Goal: Complete application form: Complete application form

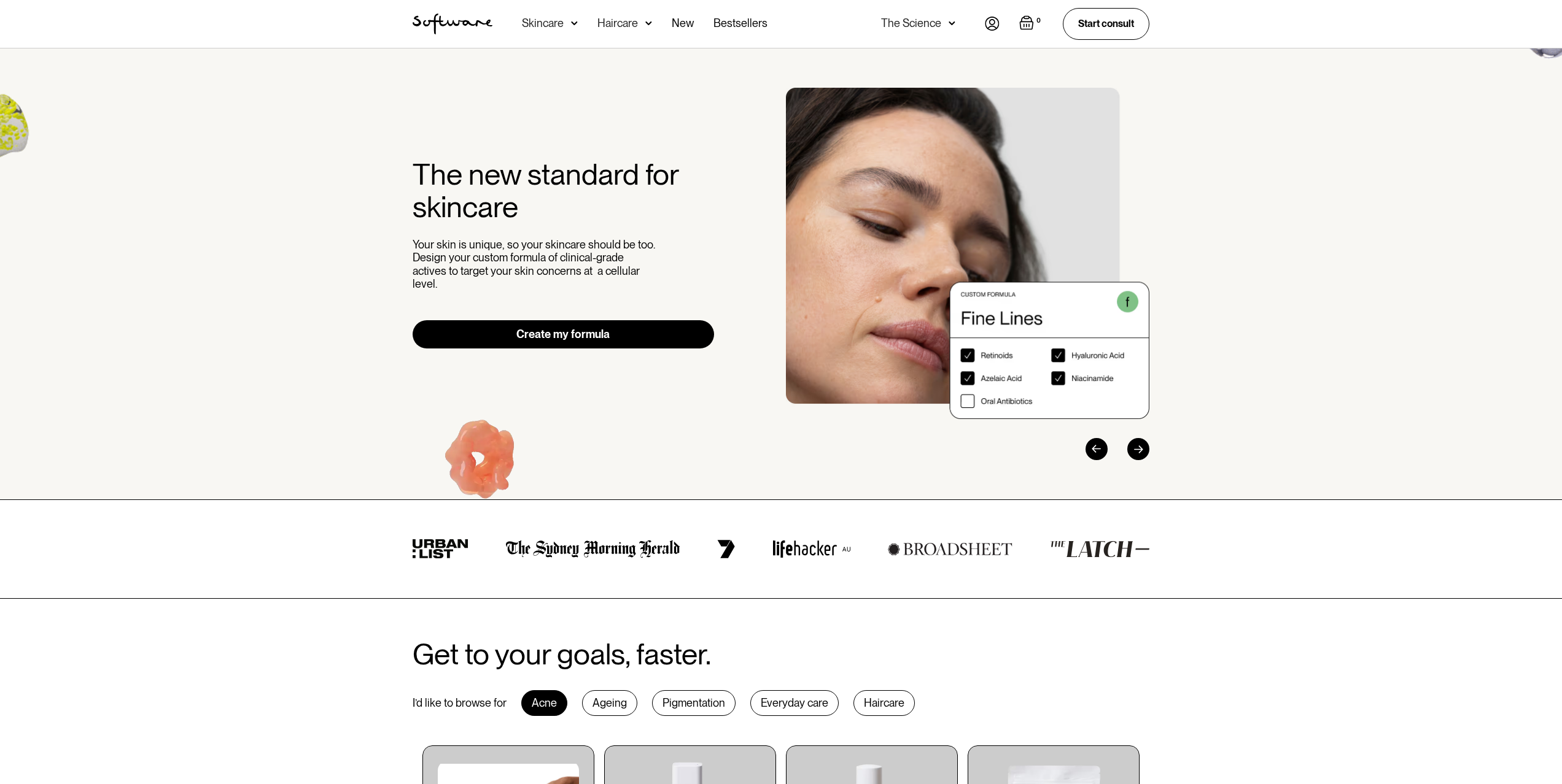
click at [545, 16] on div "Skincare" at bounding box center [550, 24] width 56 height 48
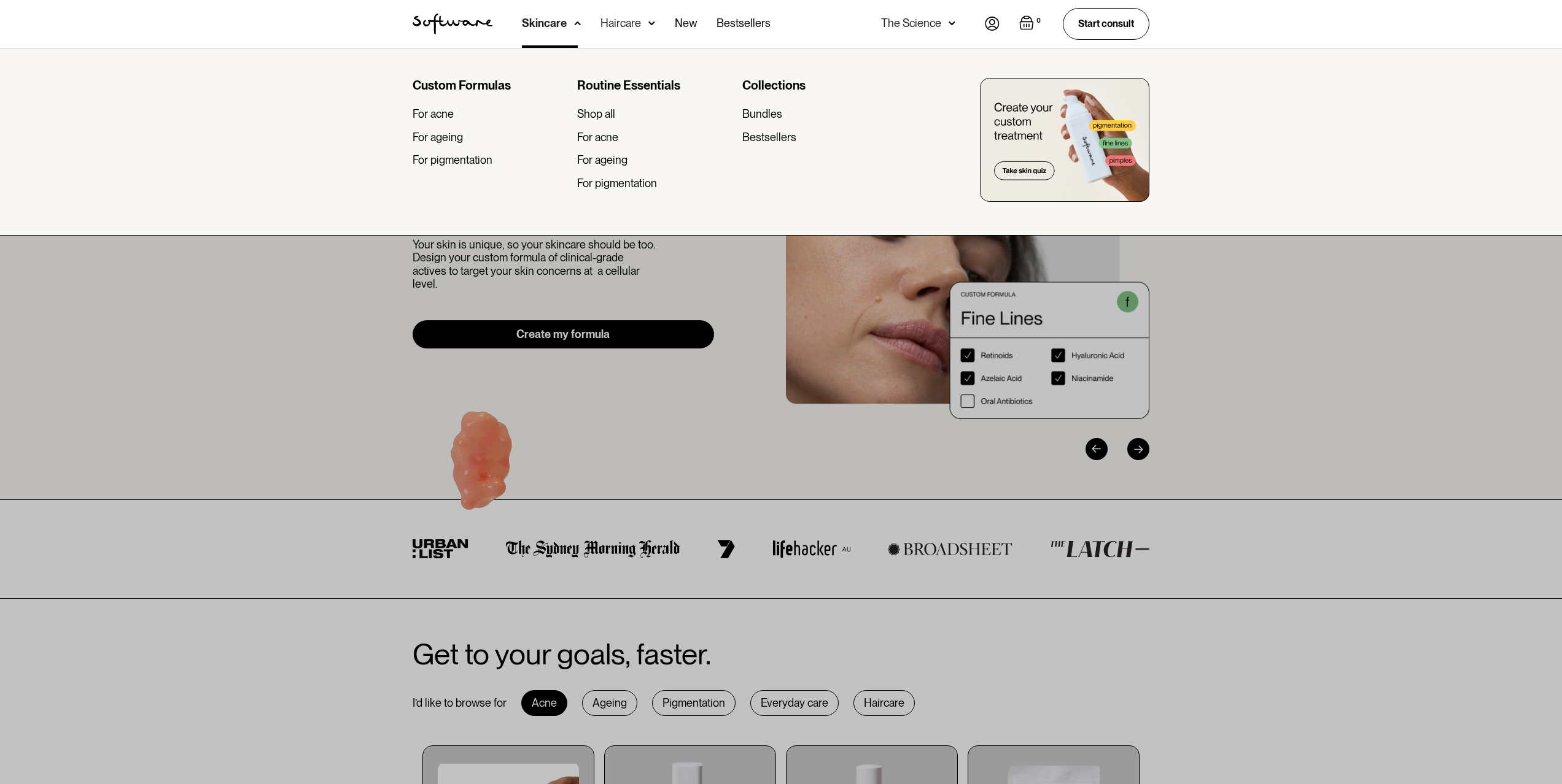
click at [426, 123] on div "Custom Formulas For acne For ageing For pigmentation" at bounding box center [490, 138] width 154 height 122
click at [428, 136] on div "For ageing" at bounding box center [438, 138] width 51 height 14
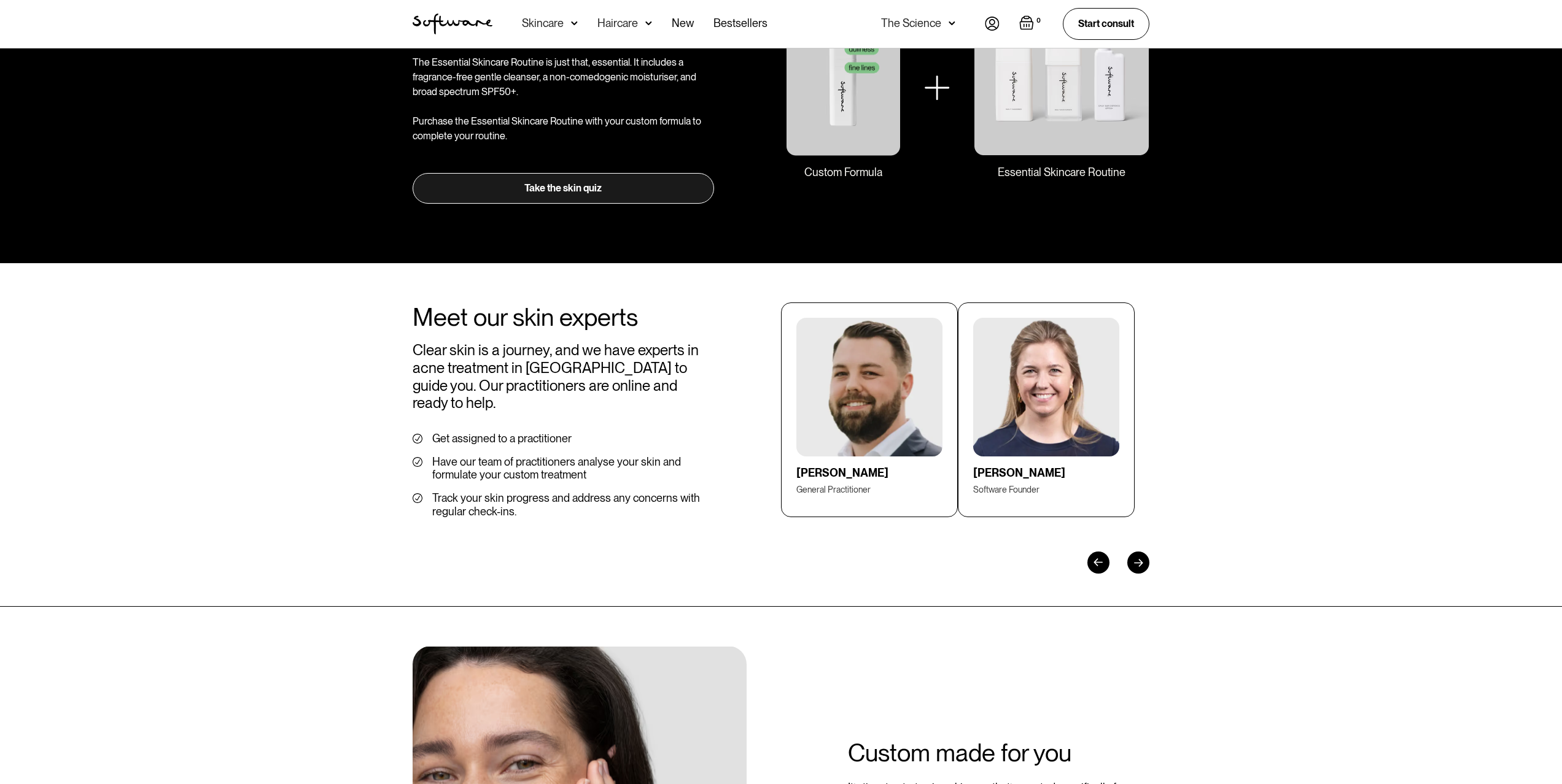
scroll to position [1645, 0]
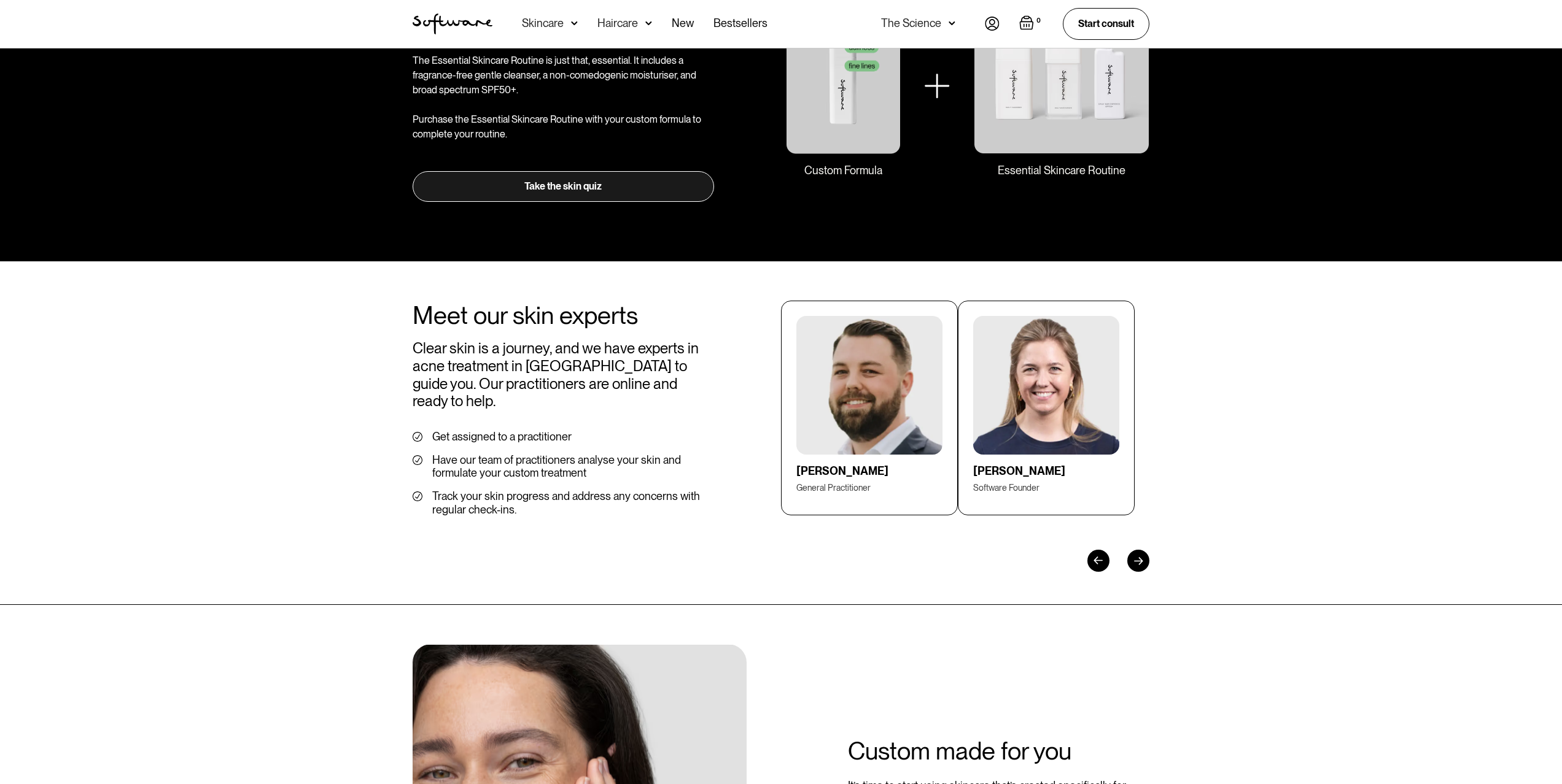
click at [1130, 550] on div at bounding box center [1138, 561] width 22 height 22
click at [1136, 550] on div at bounding box center [1138, 561] width 22 height 22
click at [1140, 550] on div at bounding box center [1138, 561] width 22 height 22
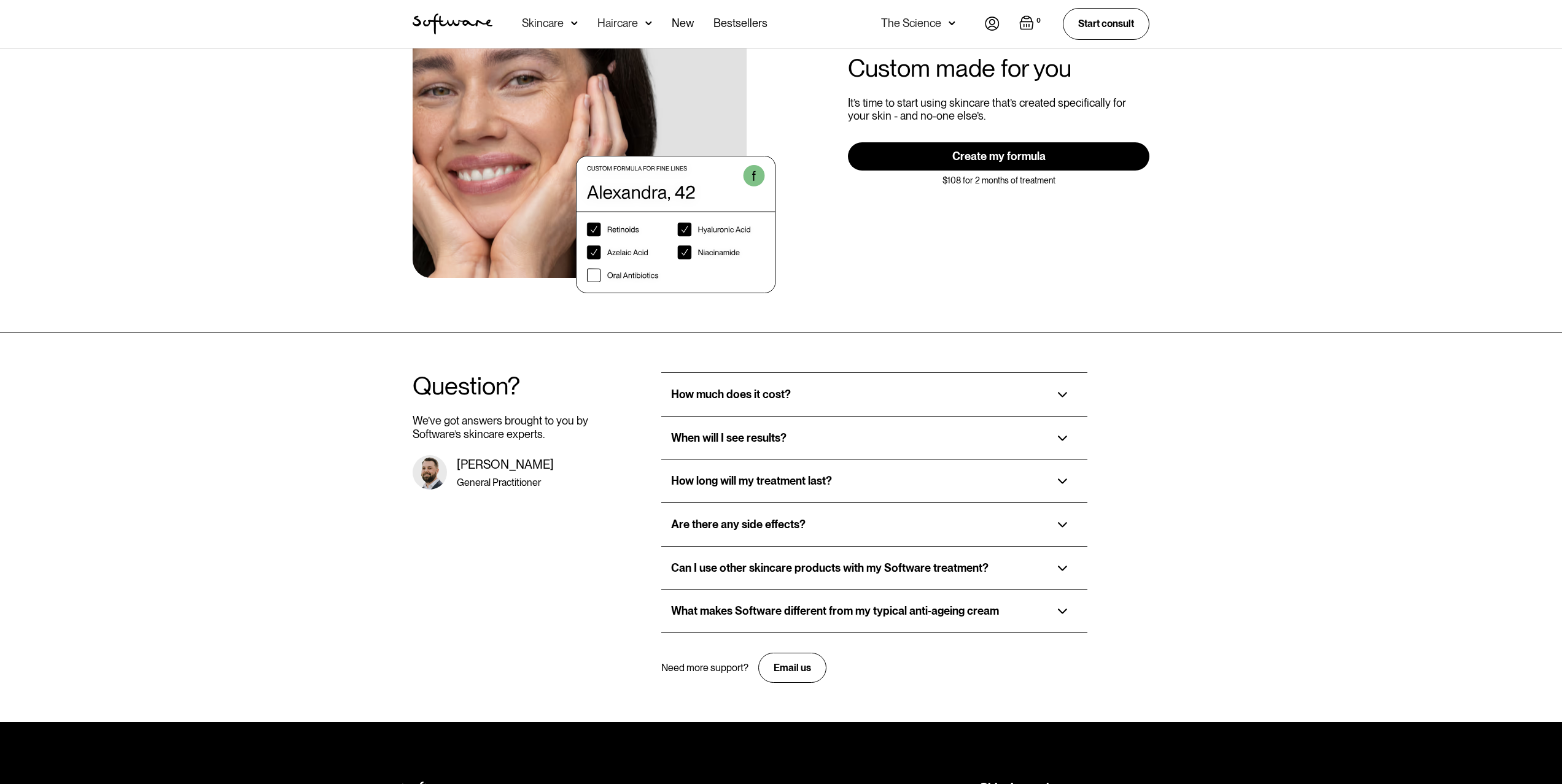
scroll to position [2332, 0]
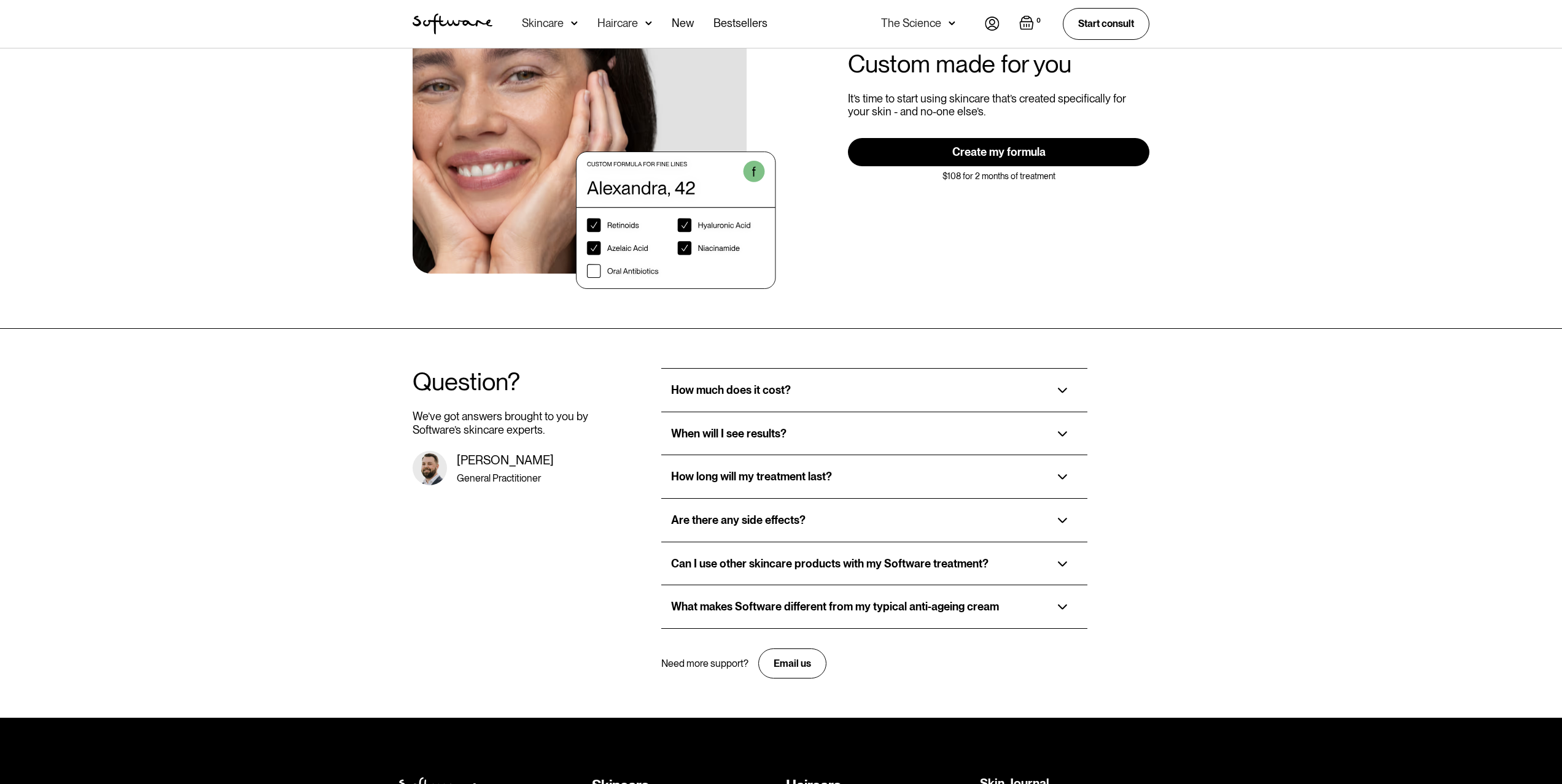
click at [881, 557] on div "Can I use other skincare products with my Software treatment?" at bounding box center [829, 564] width 317 height 14
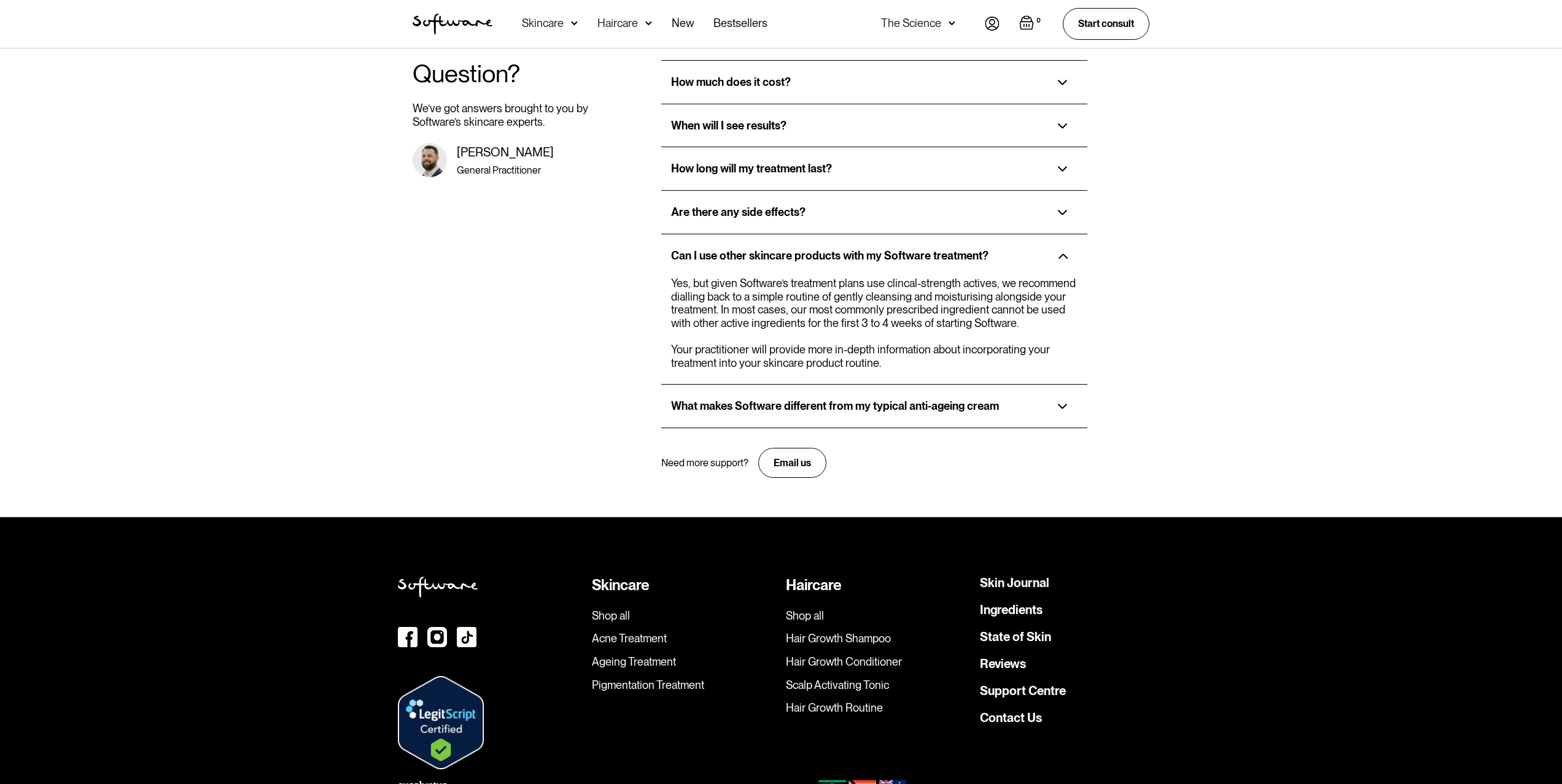
scroll to position [2677, 0]
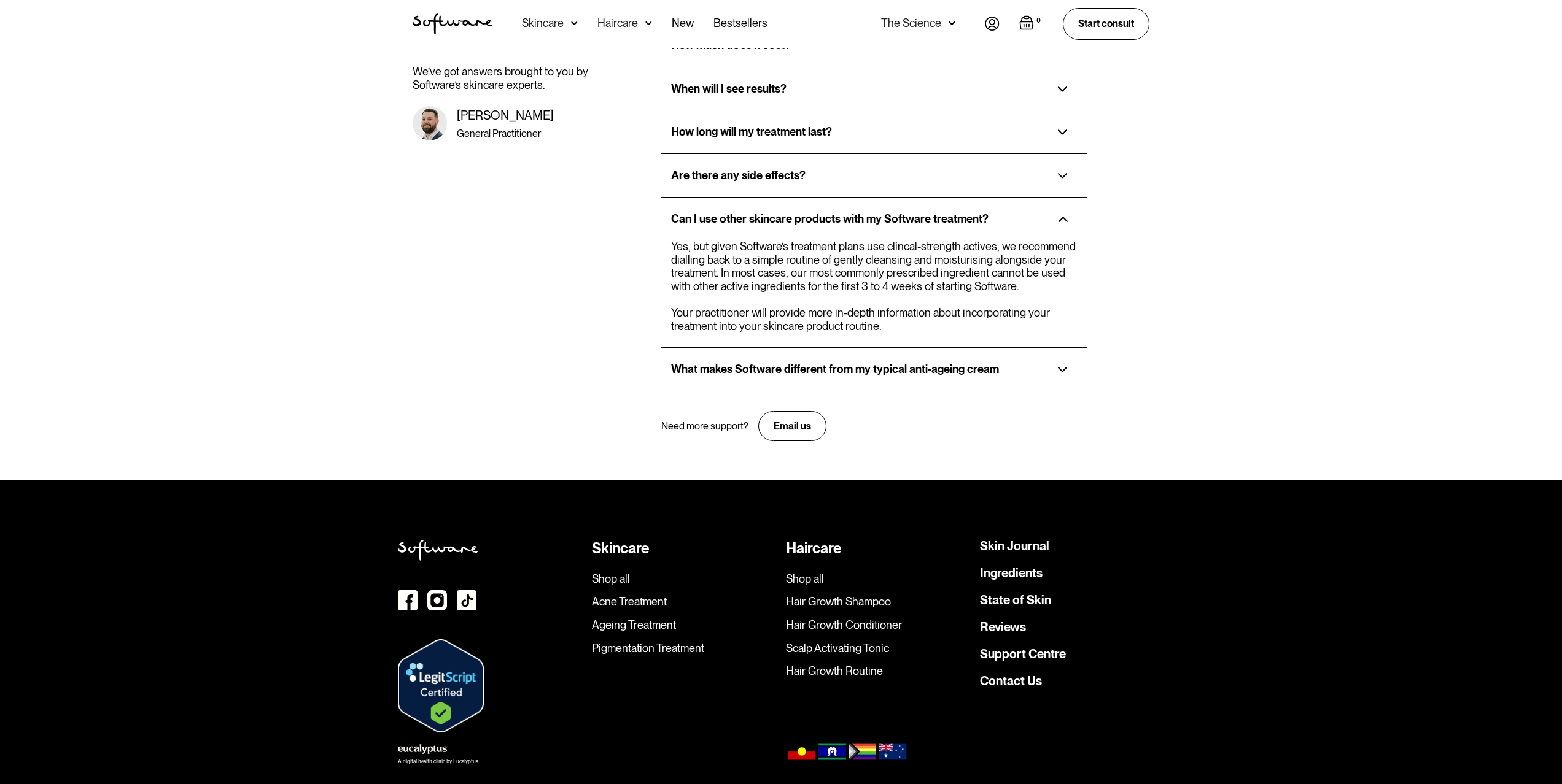
click at [420, 744] on img at bounding box center [422, 749] width 49 height 10
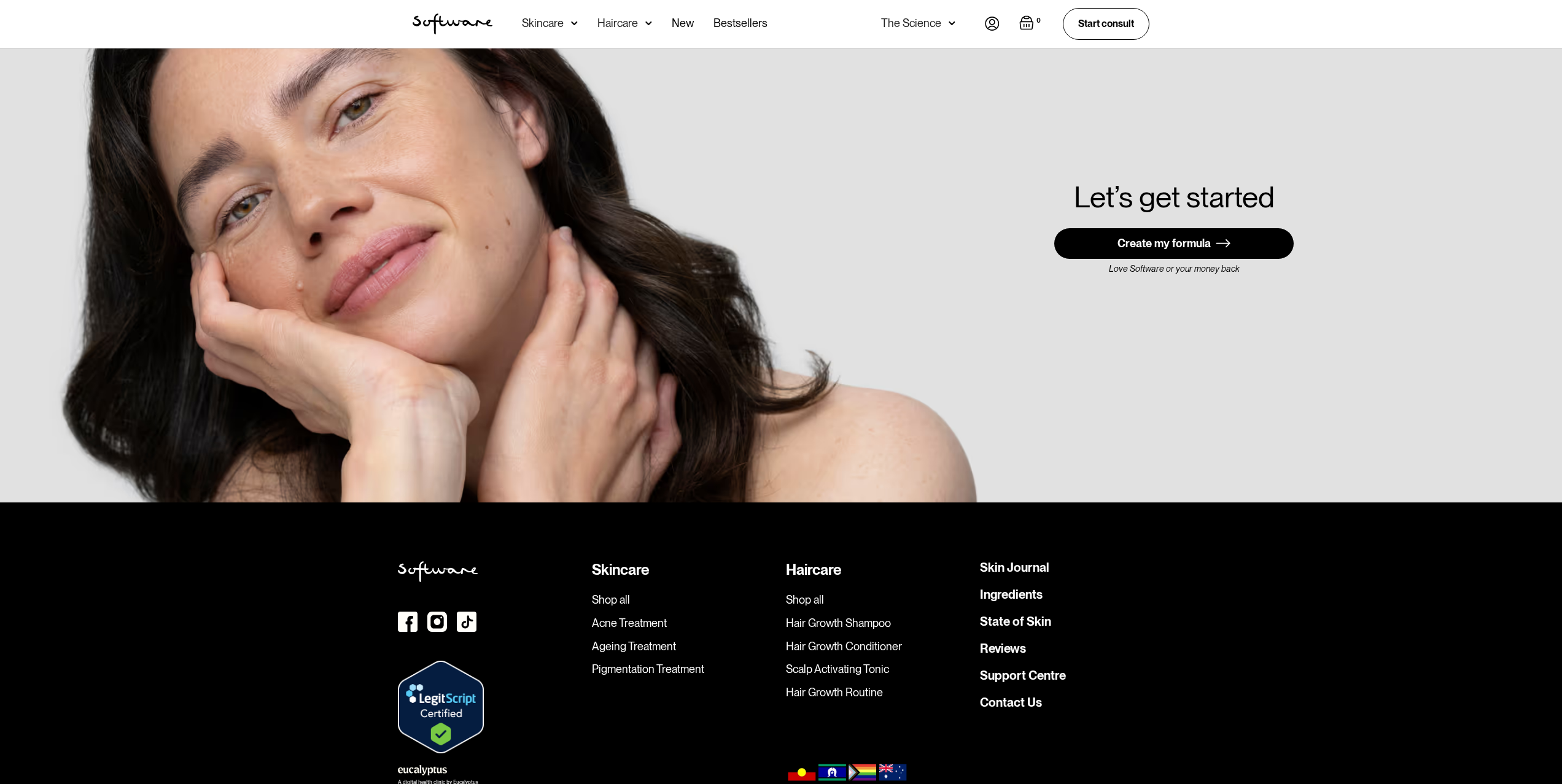
scroll to position [3382, 0]
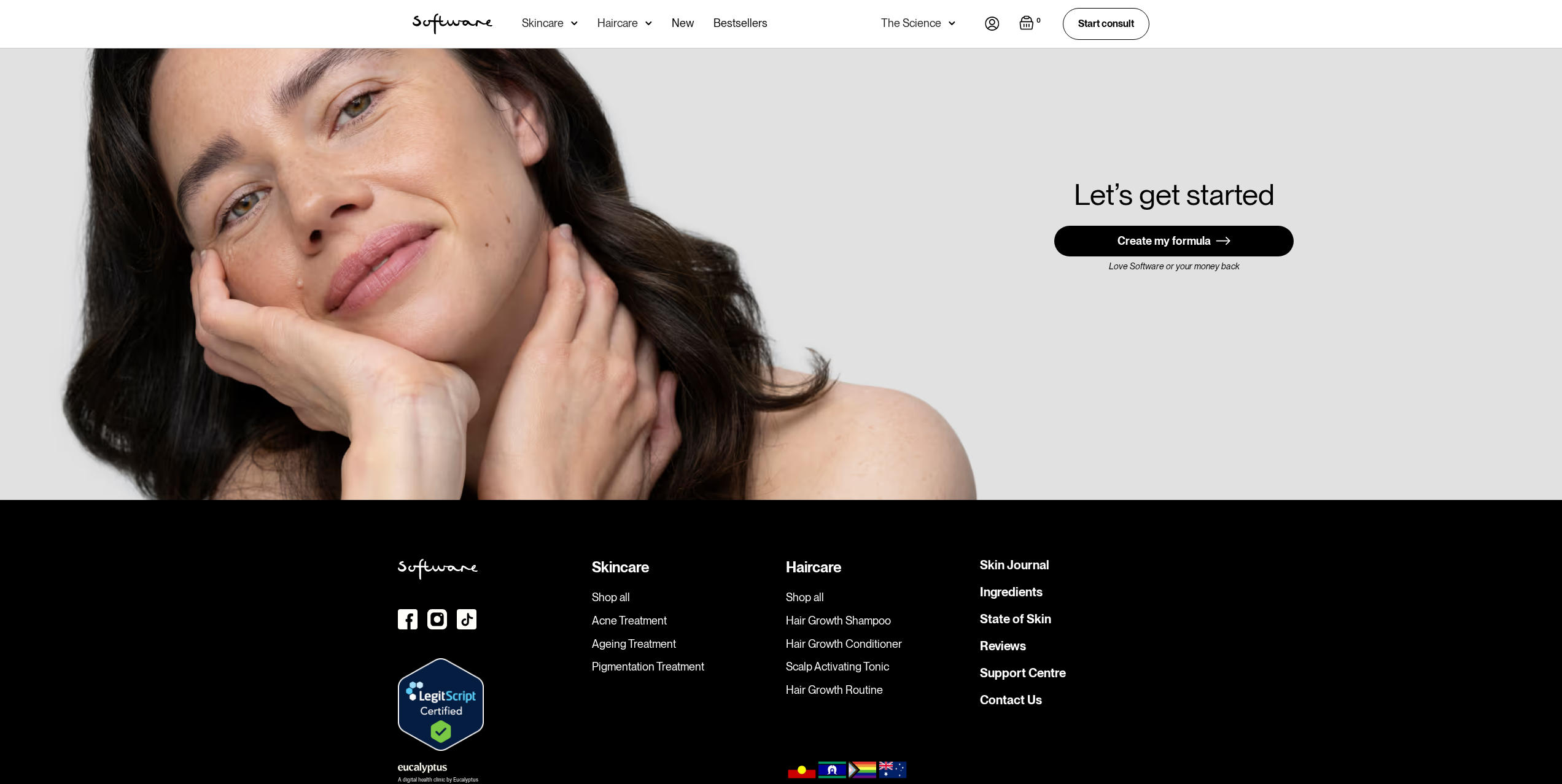
click at [1172, 235] on div "Create my formula" at bounding box center [1164, 241] width 93 height 12
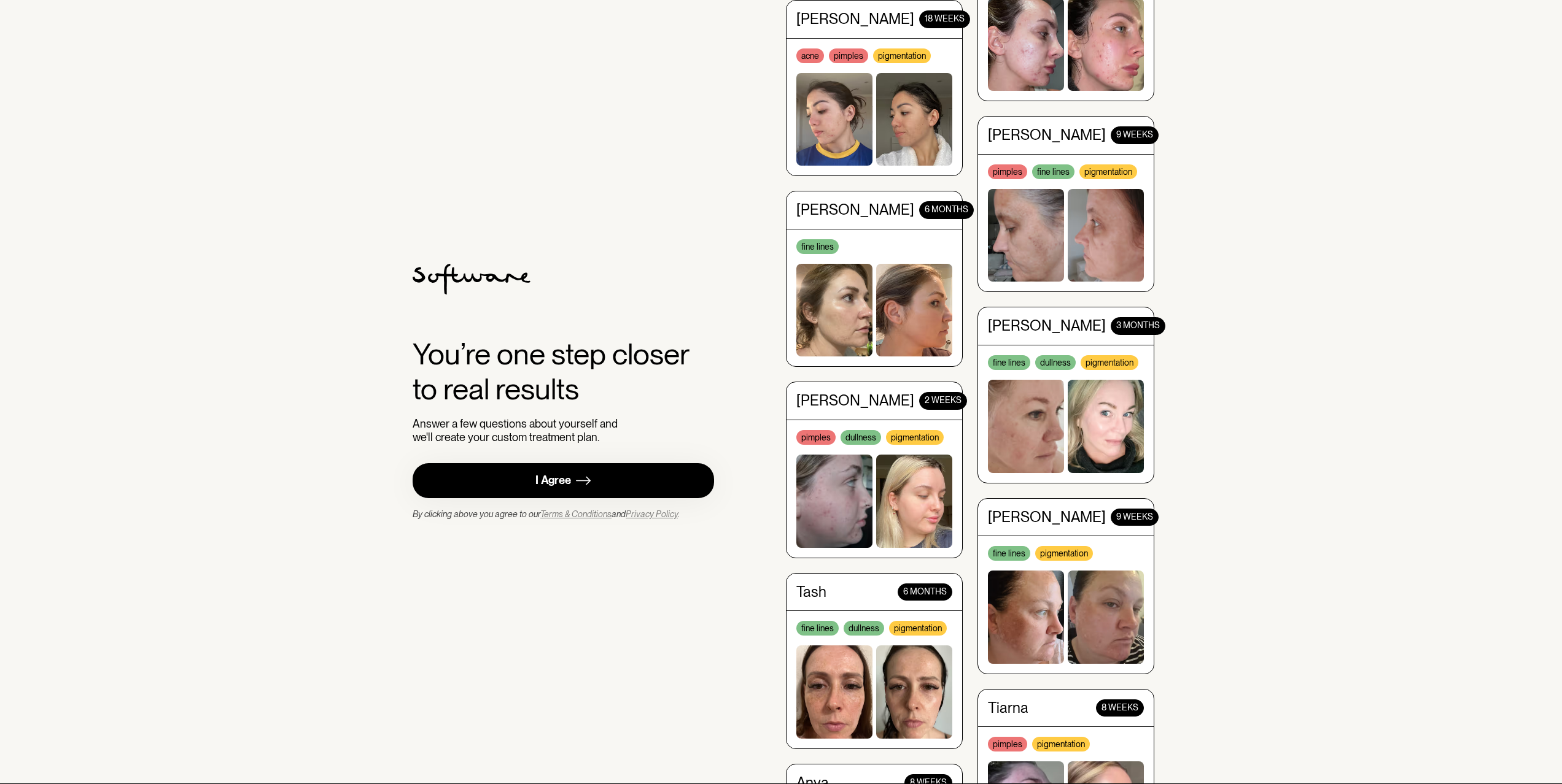
click at [566, 475] on div "I Agree" at bounding box center [553, 480] width 36 height 14
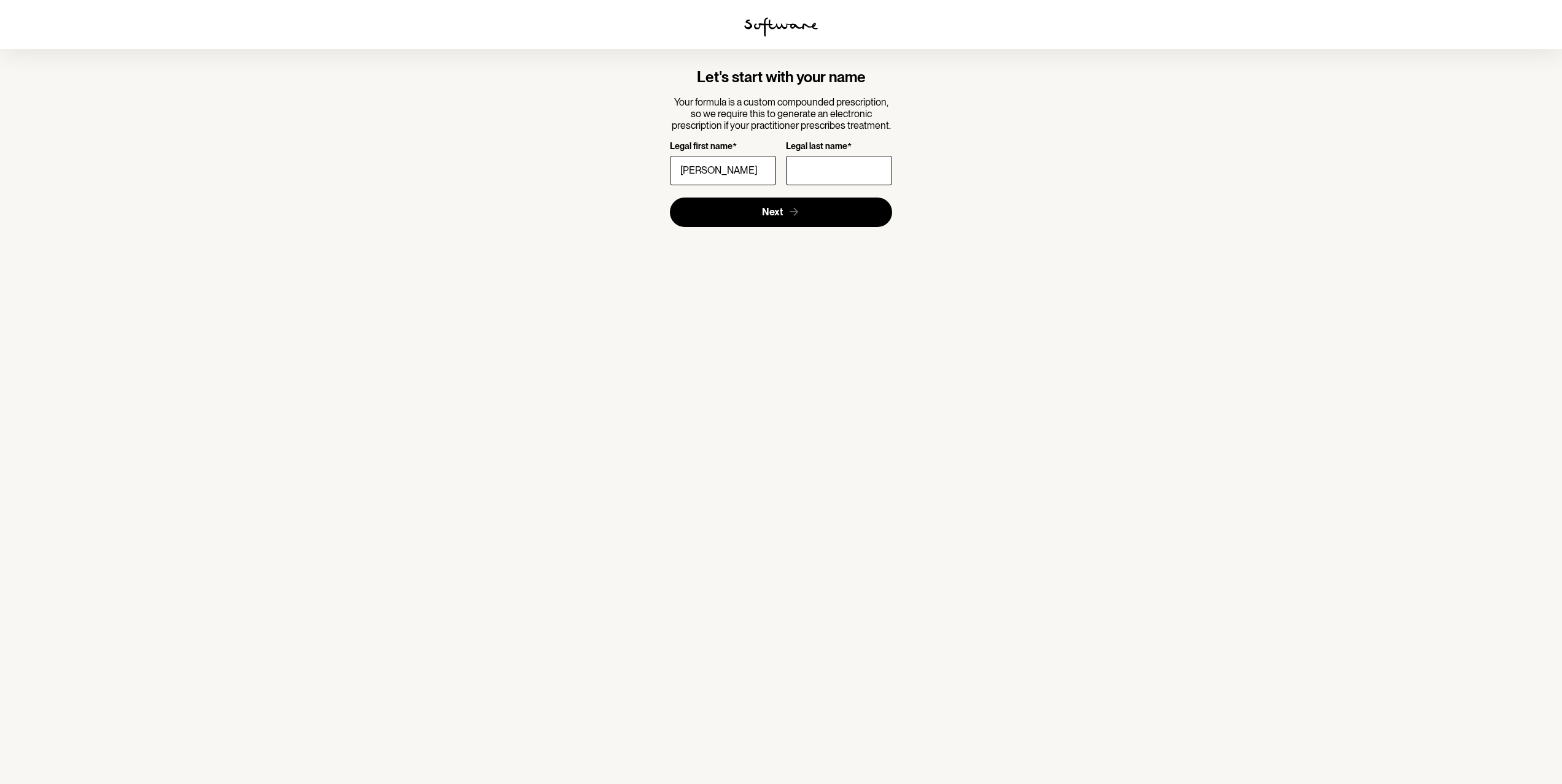
type input "[PERSON_NAME]"
type input "Cook"
click at [789, 207] on icon "submit" at bounding box center [794, 212] width 13 height 13
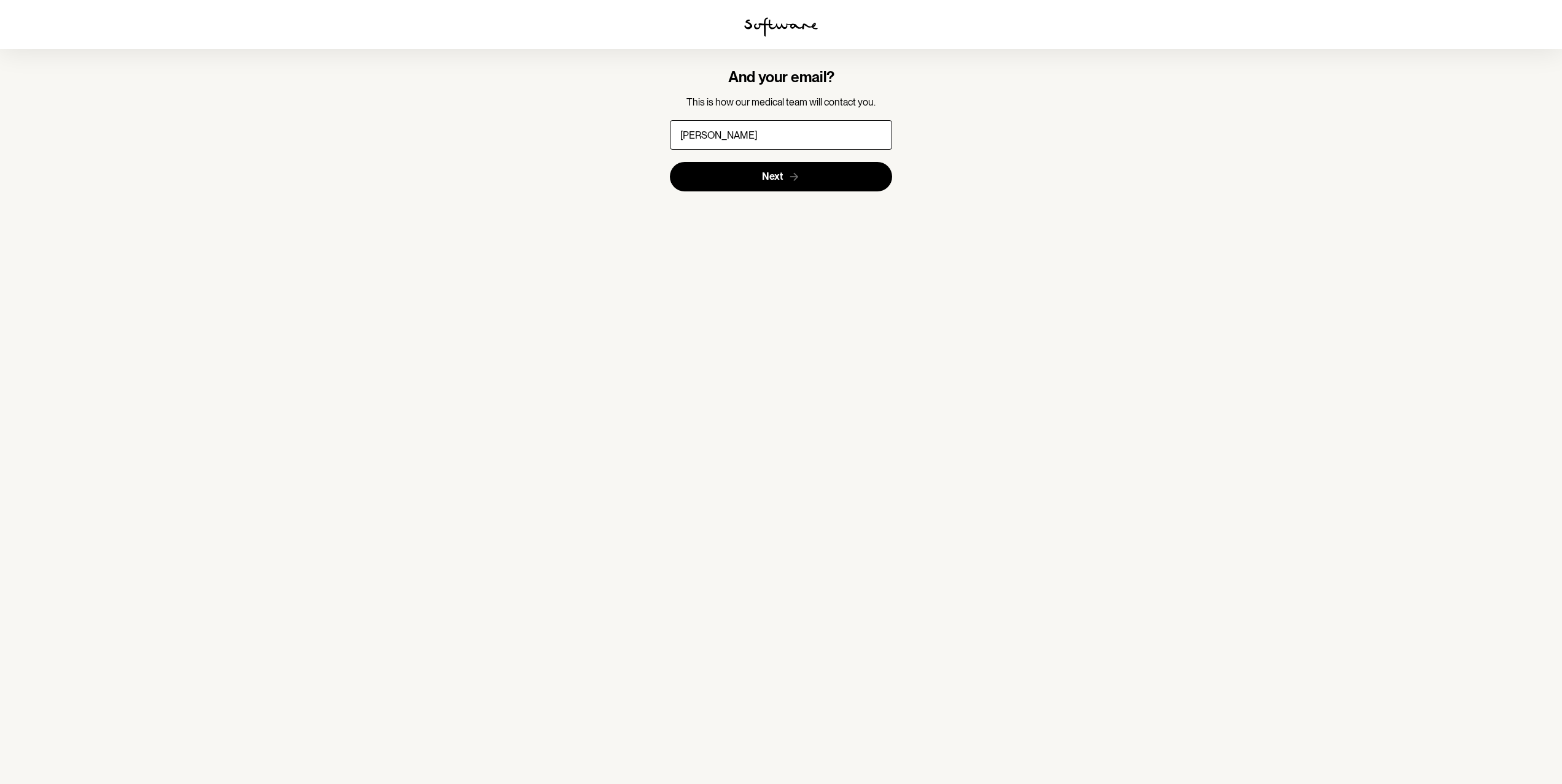
type input "[EMAIL_ADDRESS][DOMAIN_NAME]"
click at [802, 179] on button "Next" at bounding box center [781, 177] width 223 height 30
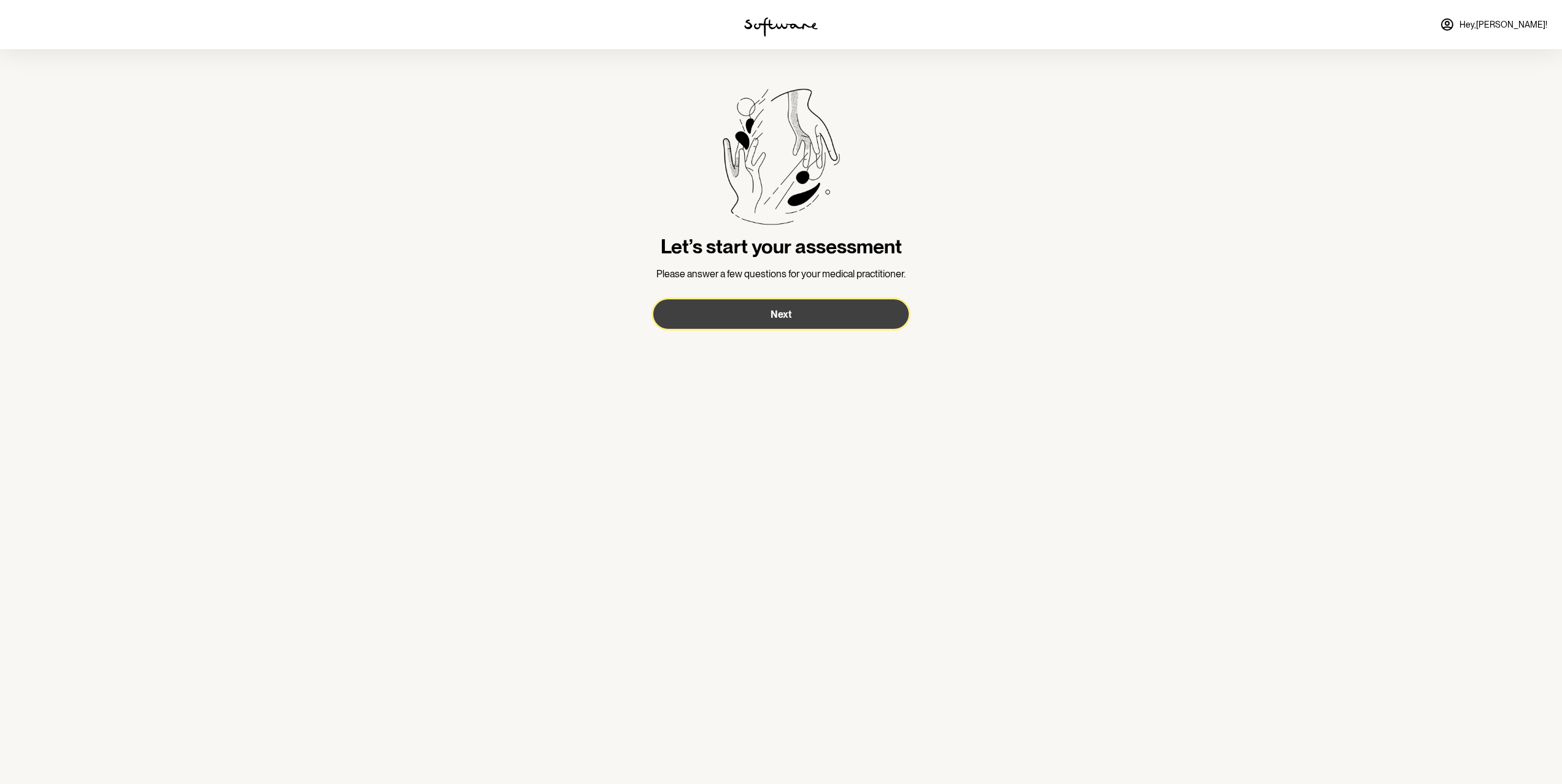
click at [775, 302] on button "Next" at bounding box center [781, 314] width 256 height 30
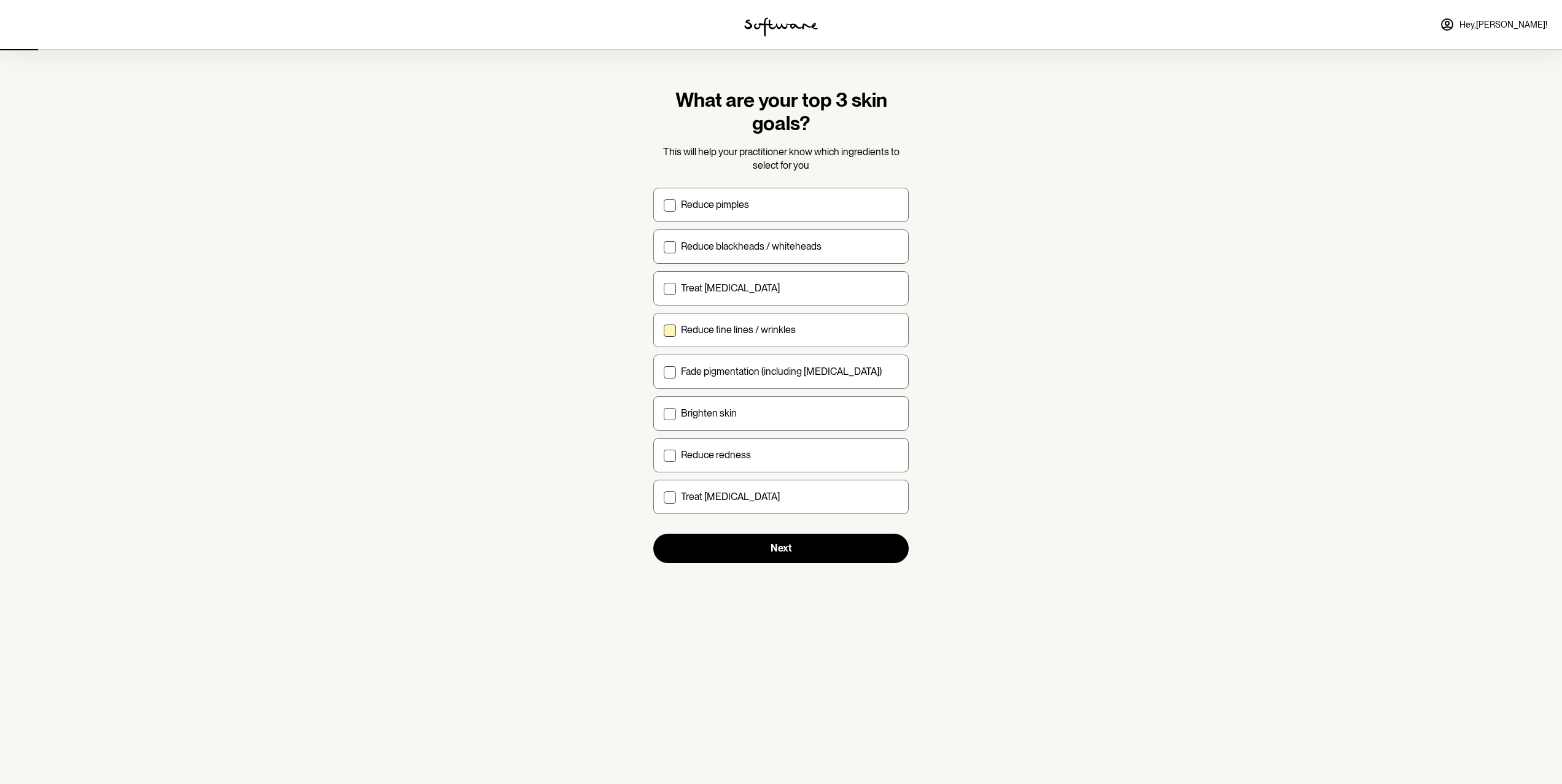
click at [753, 326] on p "Reduce fine lines / wrinkles" at bounding box center [738, 330] width 115 height 12
click at [664, 330] on input "Reduce fine lines / wrinkles" at bounding box center [663, 330] width 1 height 1
checkbox input "true"
click at [744, 367] on p "Fade pigmentation (including [MEDICAL_DATA])" at bounding box center [781, 371] width 201 height 12
click at [664, 371] on input "Fade pigmentation (including [MEDICAL_DATA])" at bounding box center [663, 371] width 1 height 1
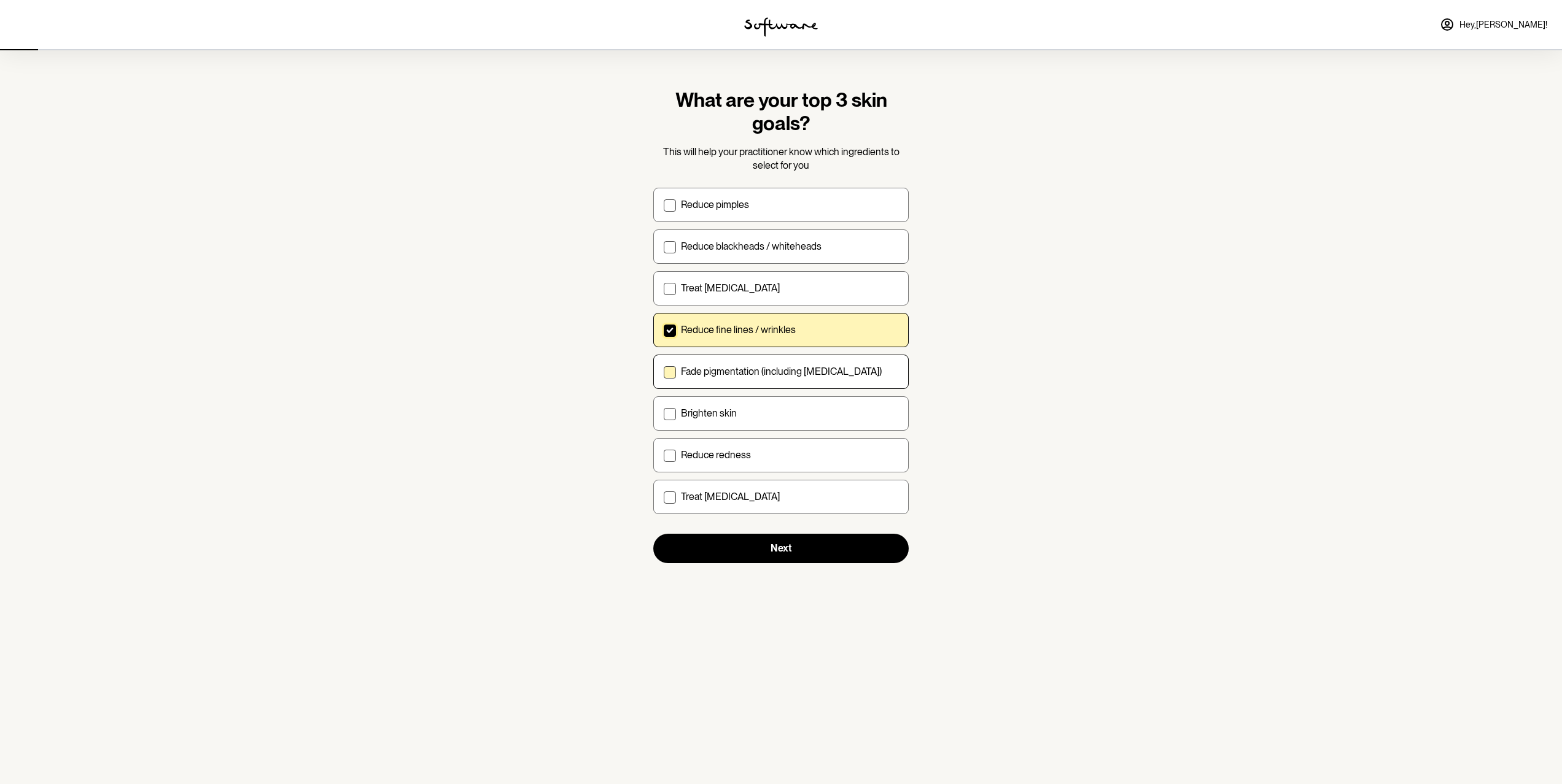
checkbox input "true"
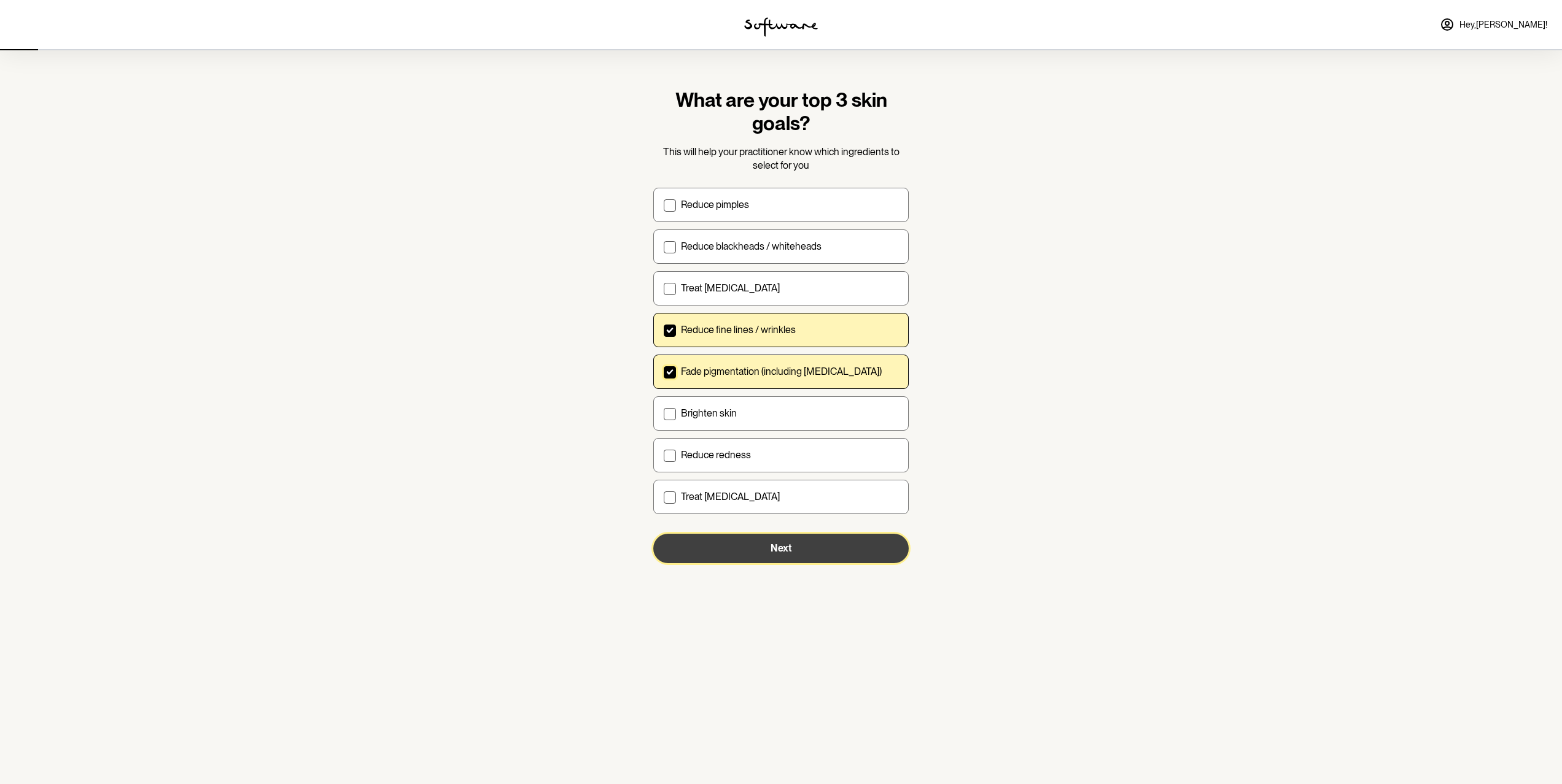
click at [794, 549] on button "Next" at bounding box center [781, 549] width 256 height 30
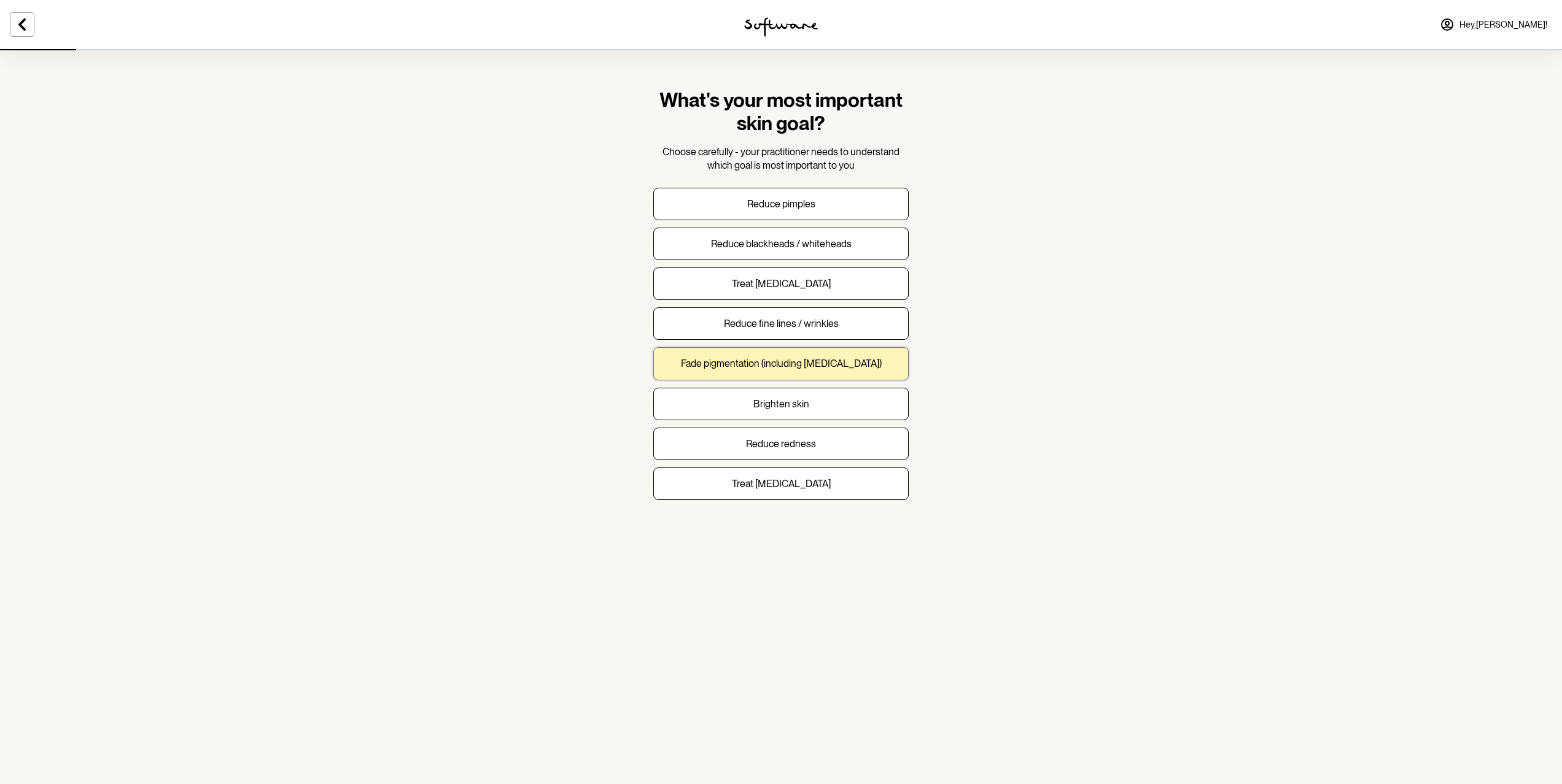
click at [750, 365] on p "Fade pigmentation (including [MEDICAL_DATA])" at bounding box center [781, 364] width 201 height 12
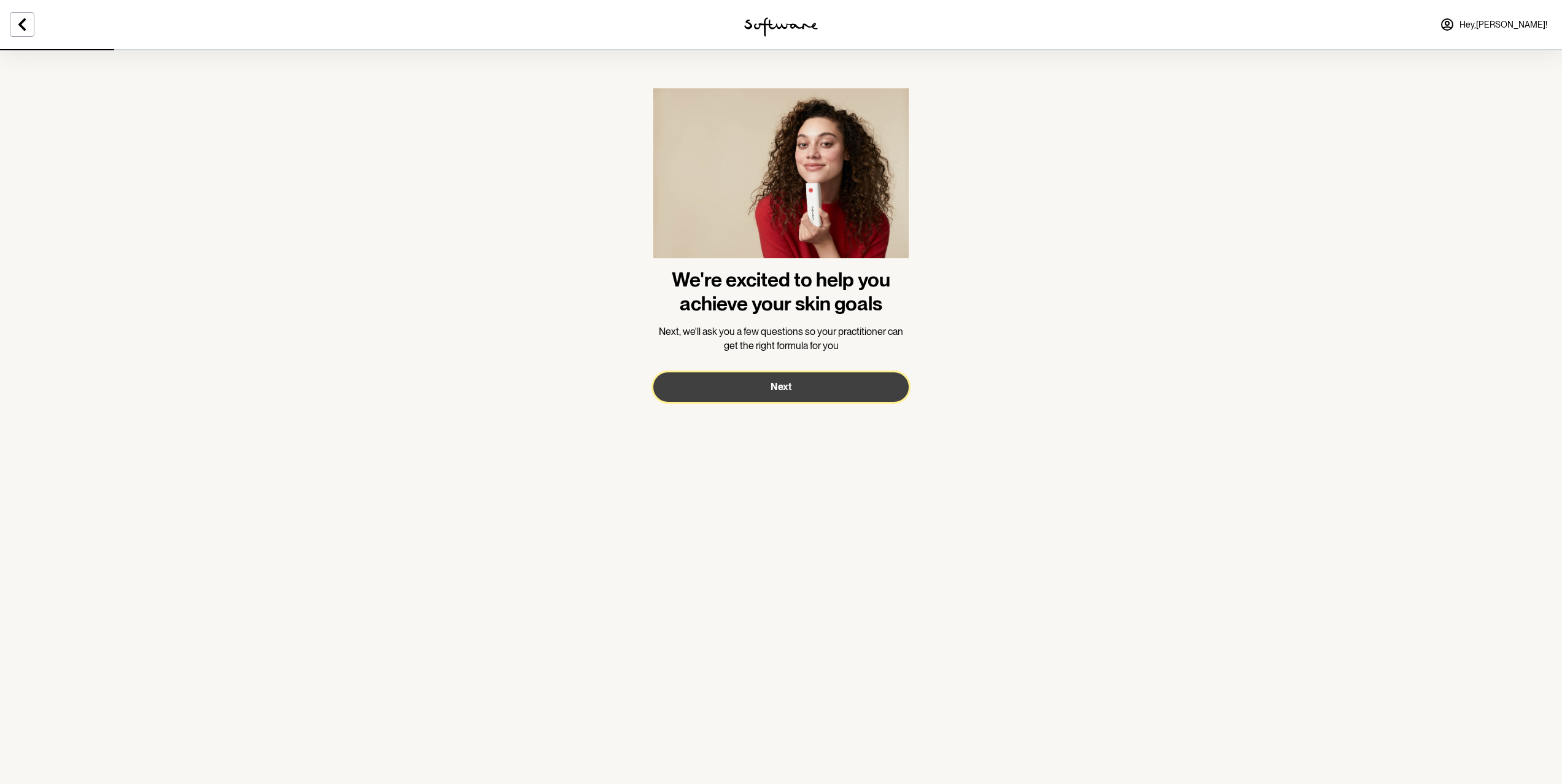
click at [817, 387] on button "Next" at bounding box center [781, 387] width 256 height 30
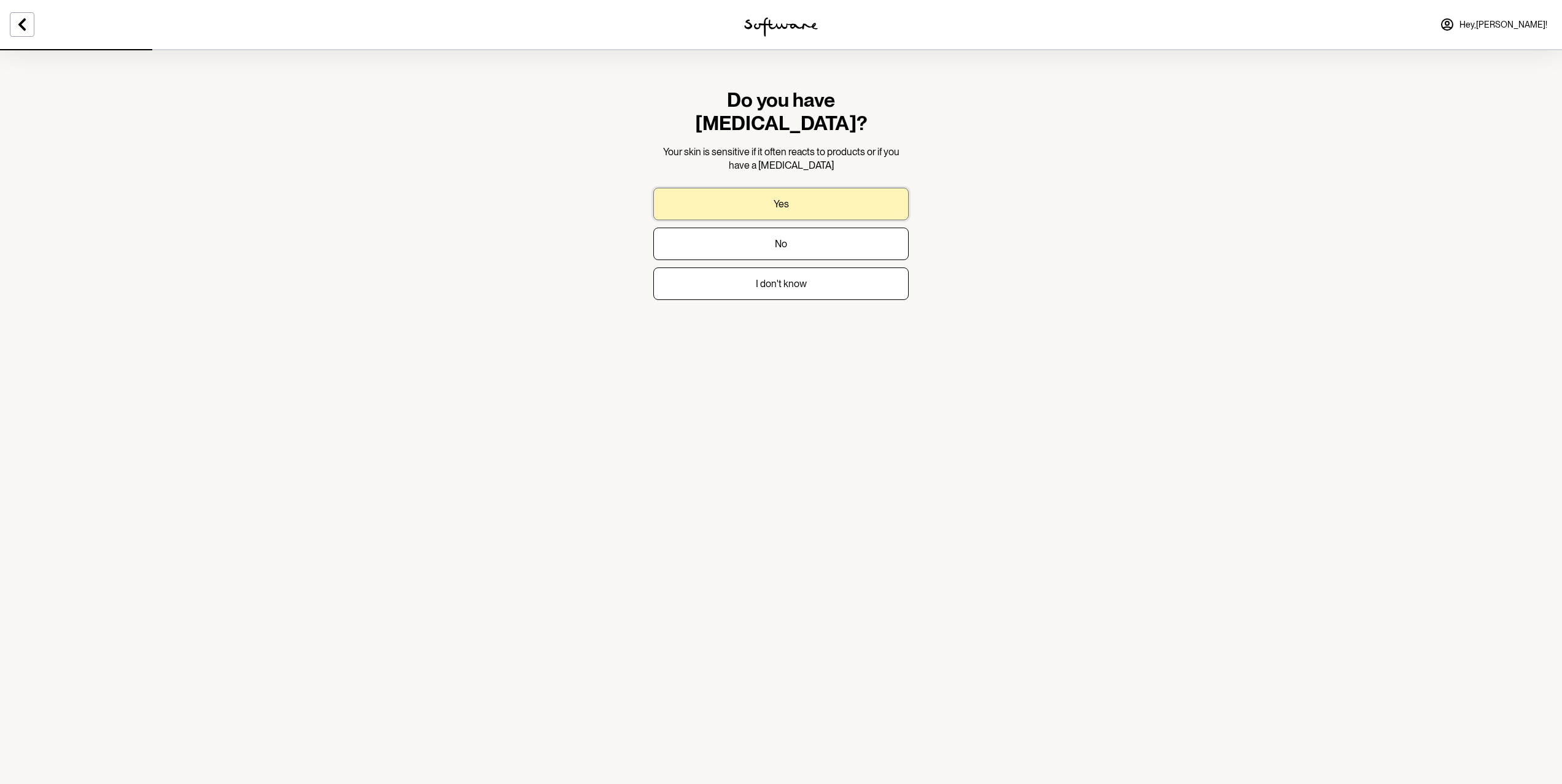
click at [760, 188] on button "Yes" at bounding box center [781, 204] width 256 height 33
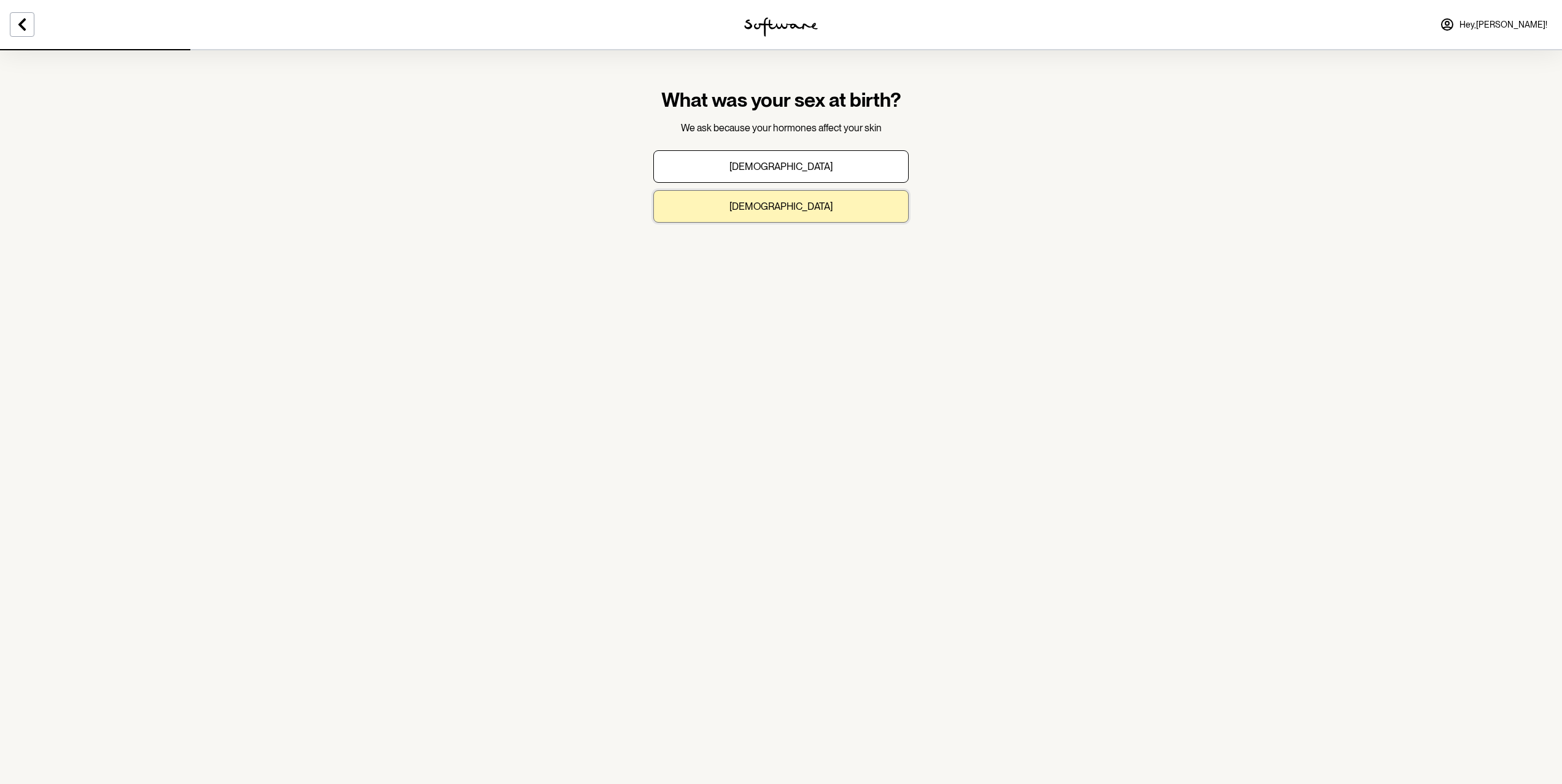
click at [810, 203] on button "[DEMOGRAPHIC_DATA]" at bounding box center [781, 206] width 256 height 33
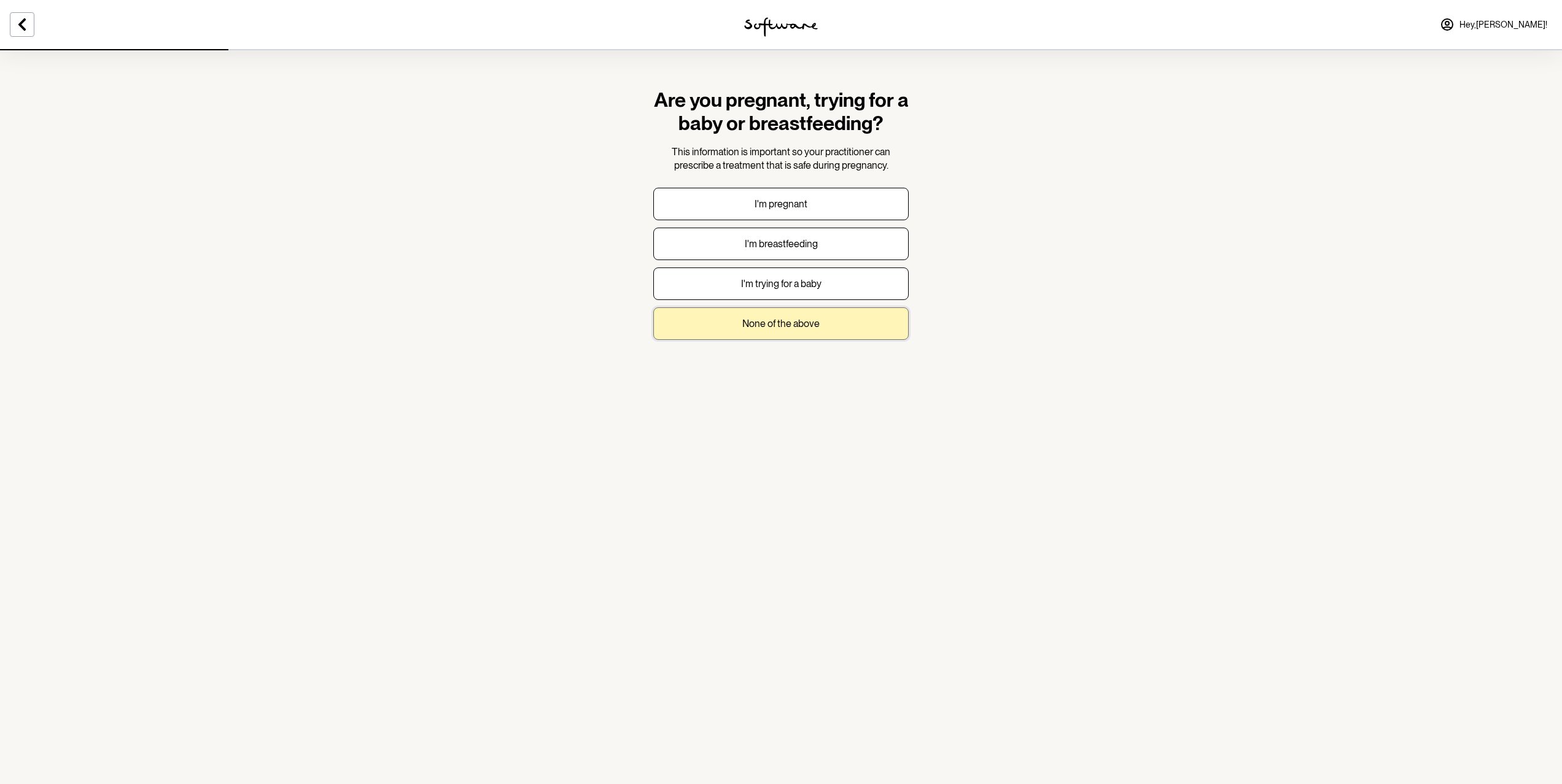
click at [801, 319] on p "None of the above" at bounding box center [781, 323] width 77 height 12
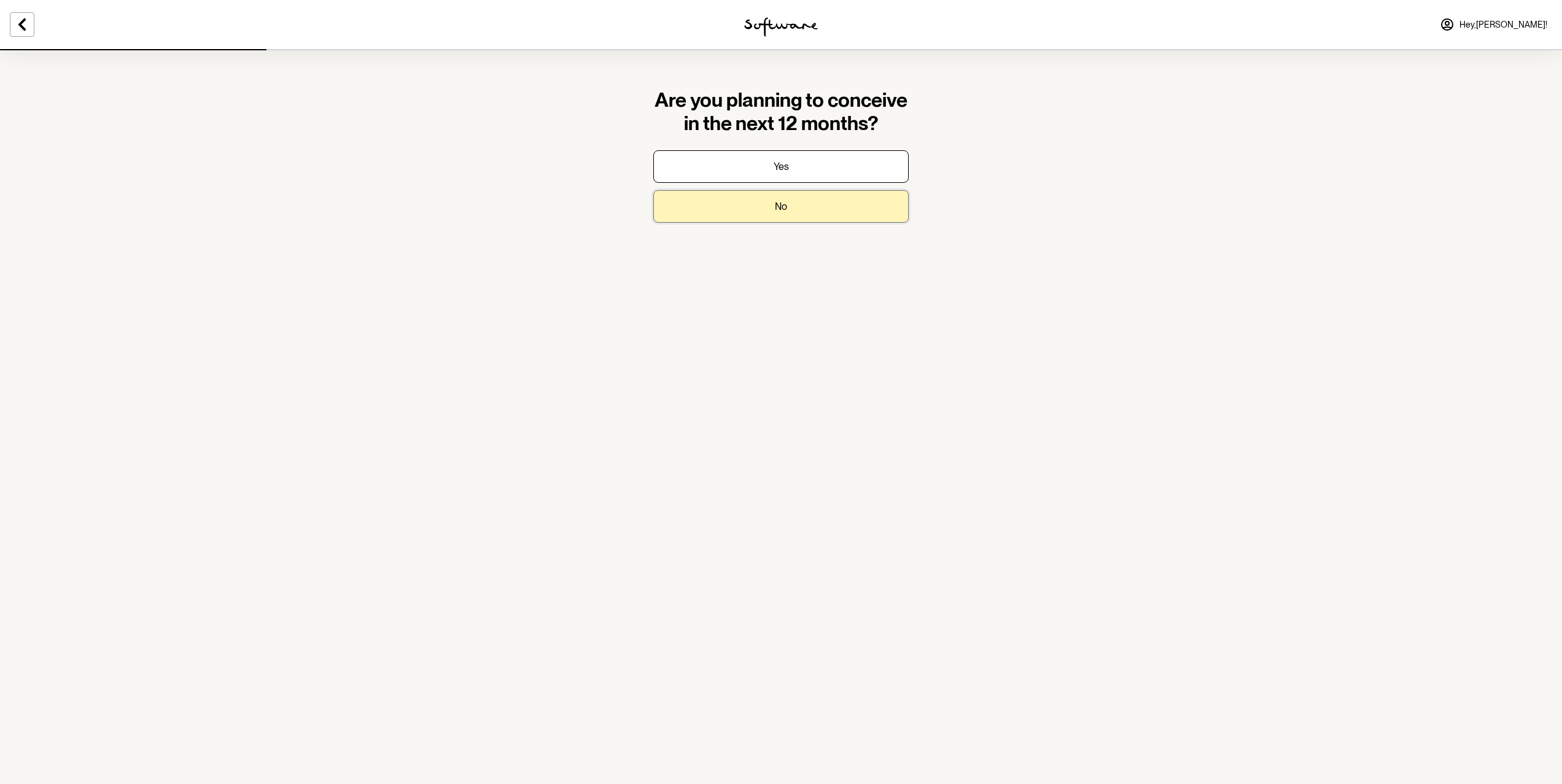
click at [799, 204] on button "No" at bounding box center [781, 206] width 256 height 33
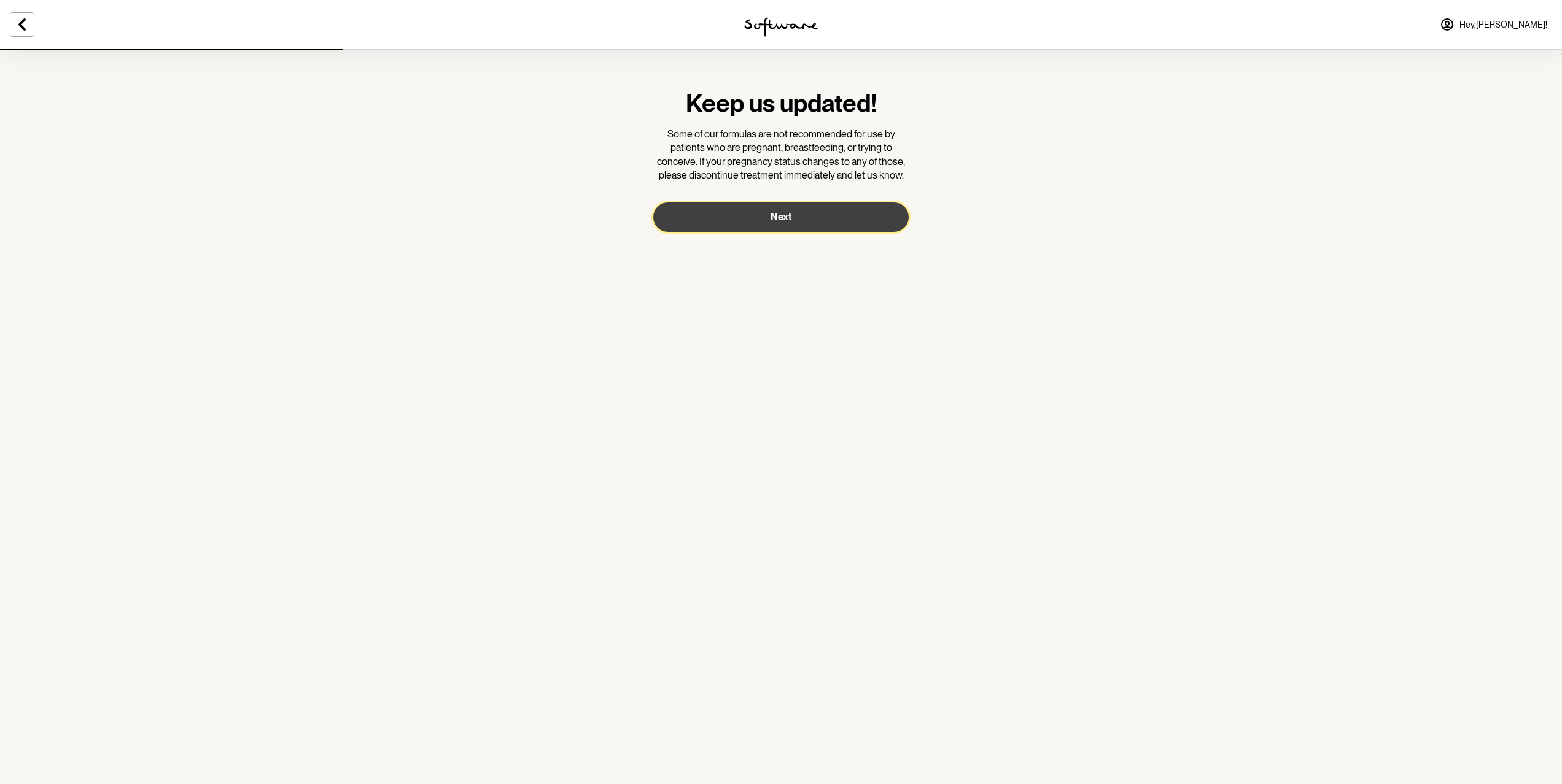
click at [775, 217] on span "Next" at bounding box center [781, 217] width 21 height 12
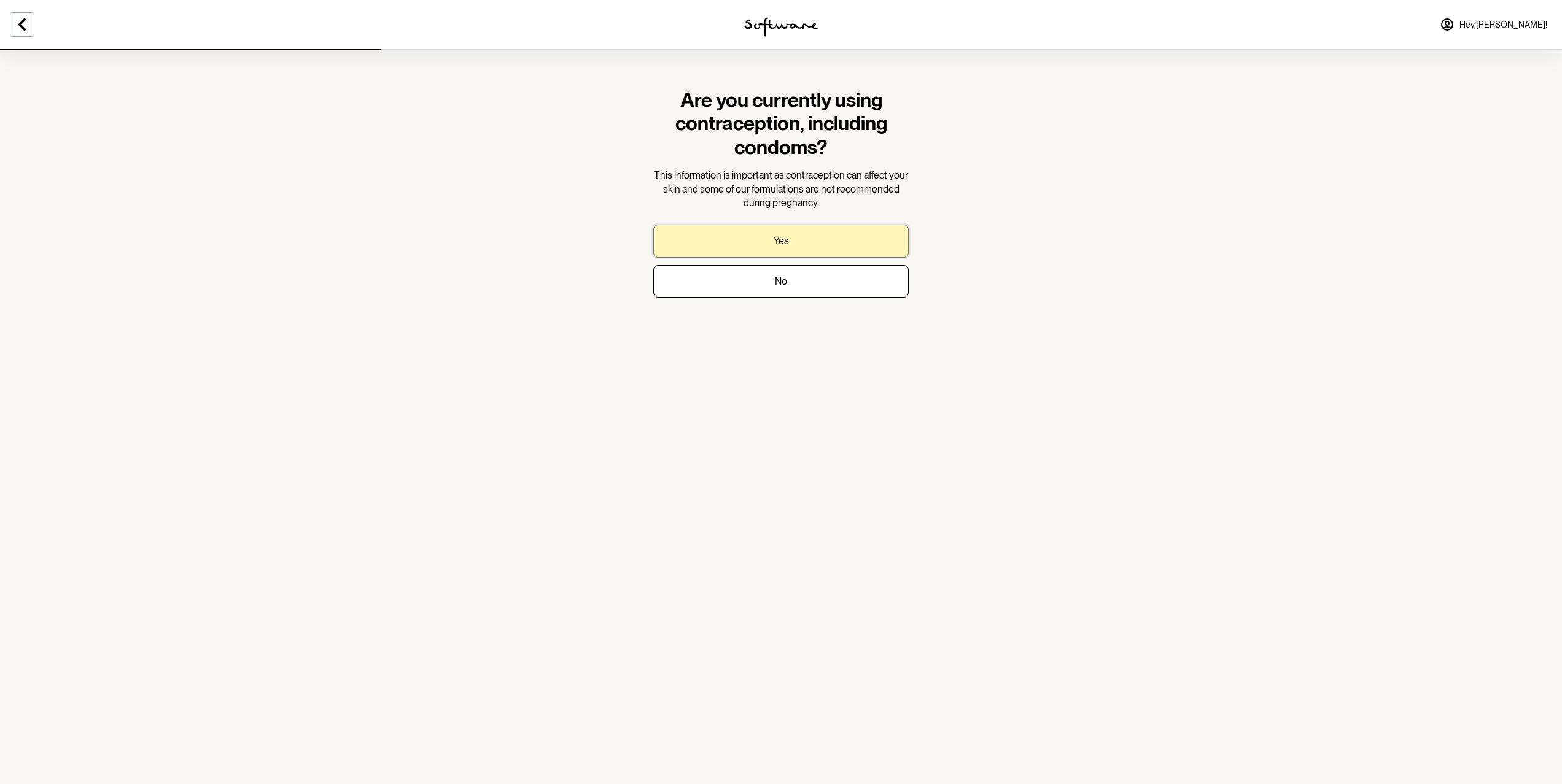
click at [757, 238] on button "Yes" at bounding box center [781, 241] width 256 height 33
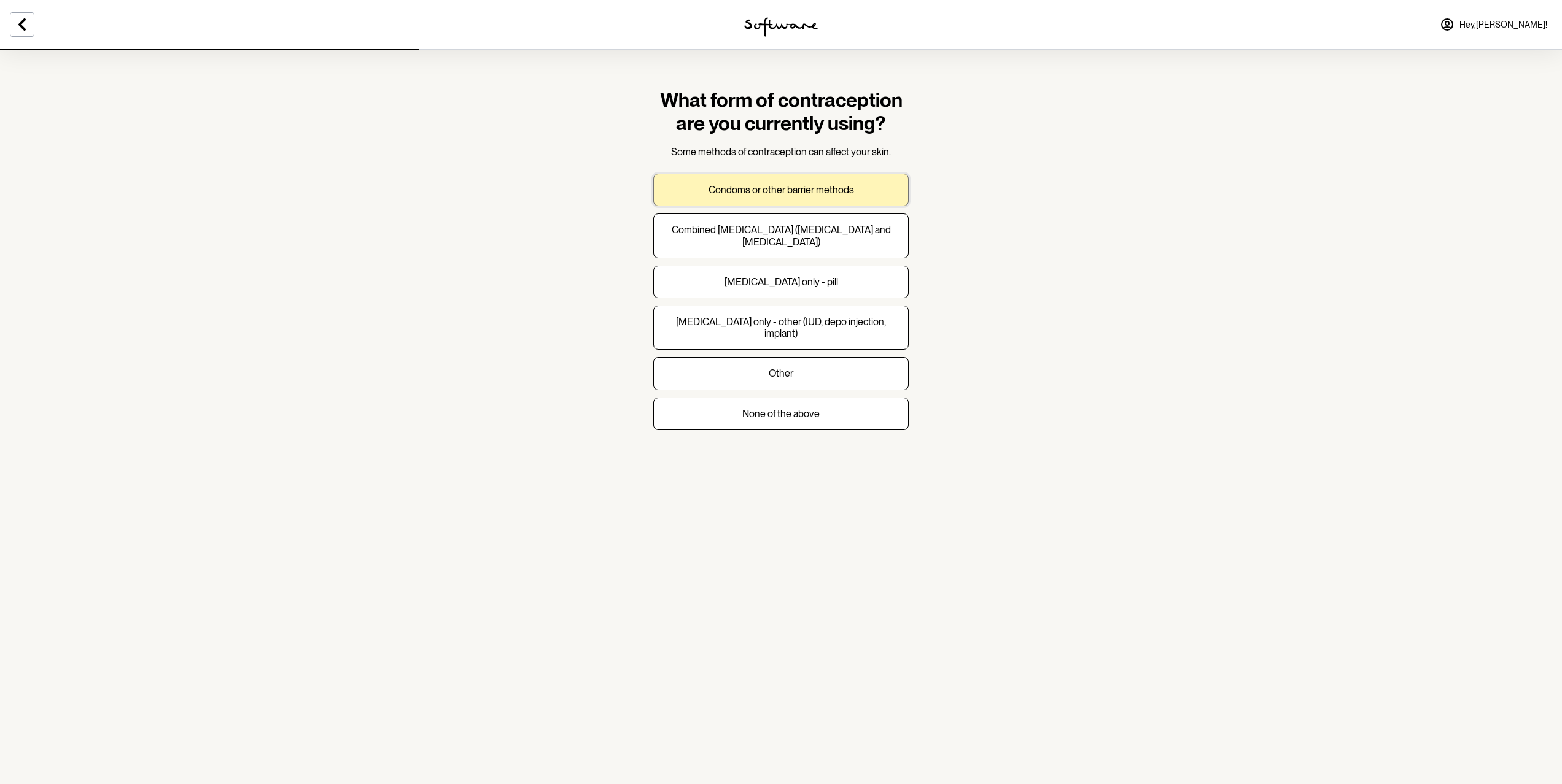
click at [815, 190] on p "Condoms or other barrier methods" at bounding box center [781, 190] width 146 height 12
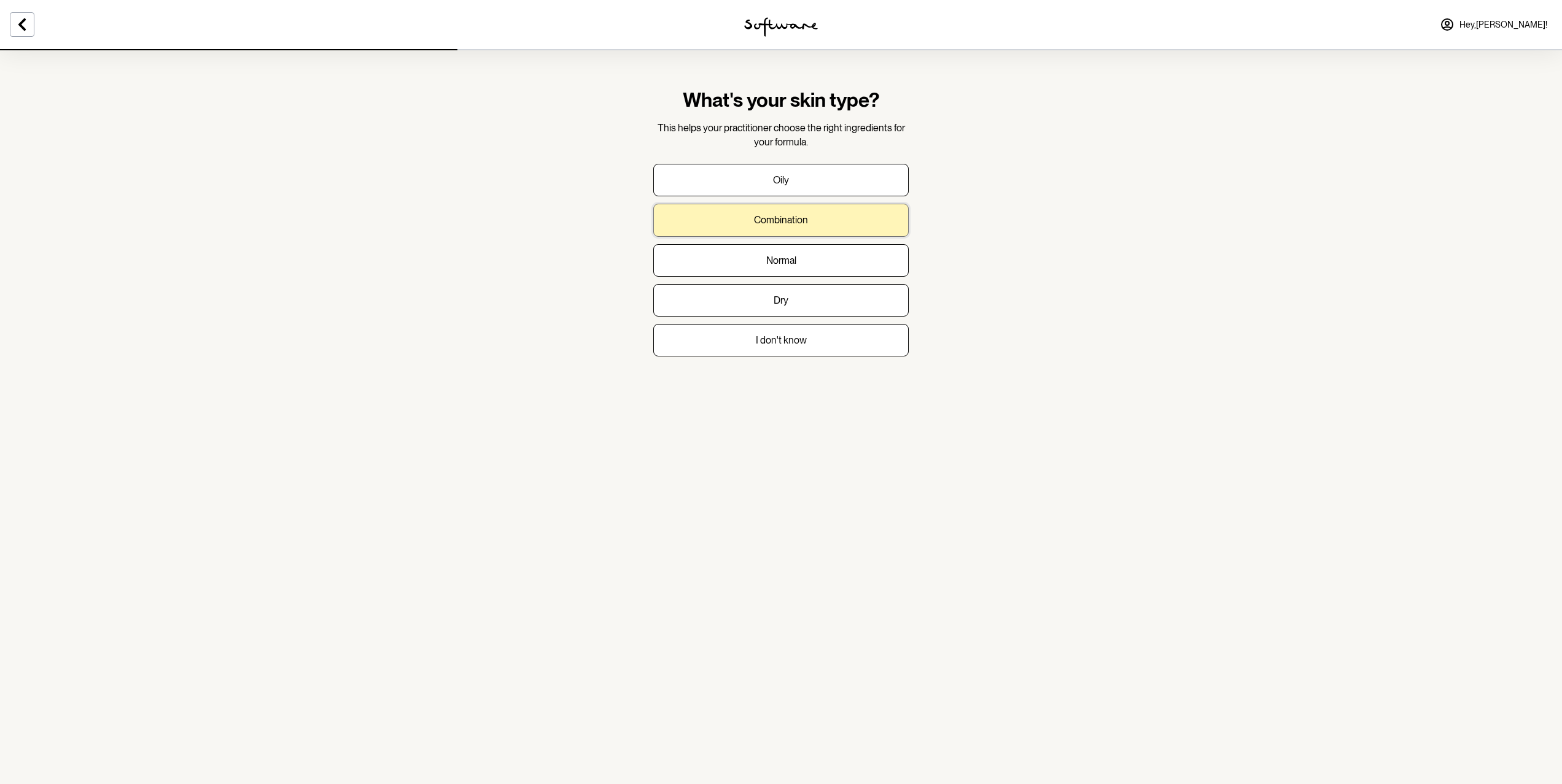
click at [772, 219] on p "Combination" at bounding box center [781, 220] width 54 height 12
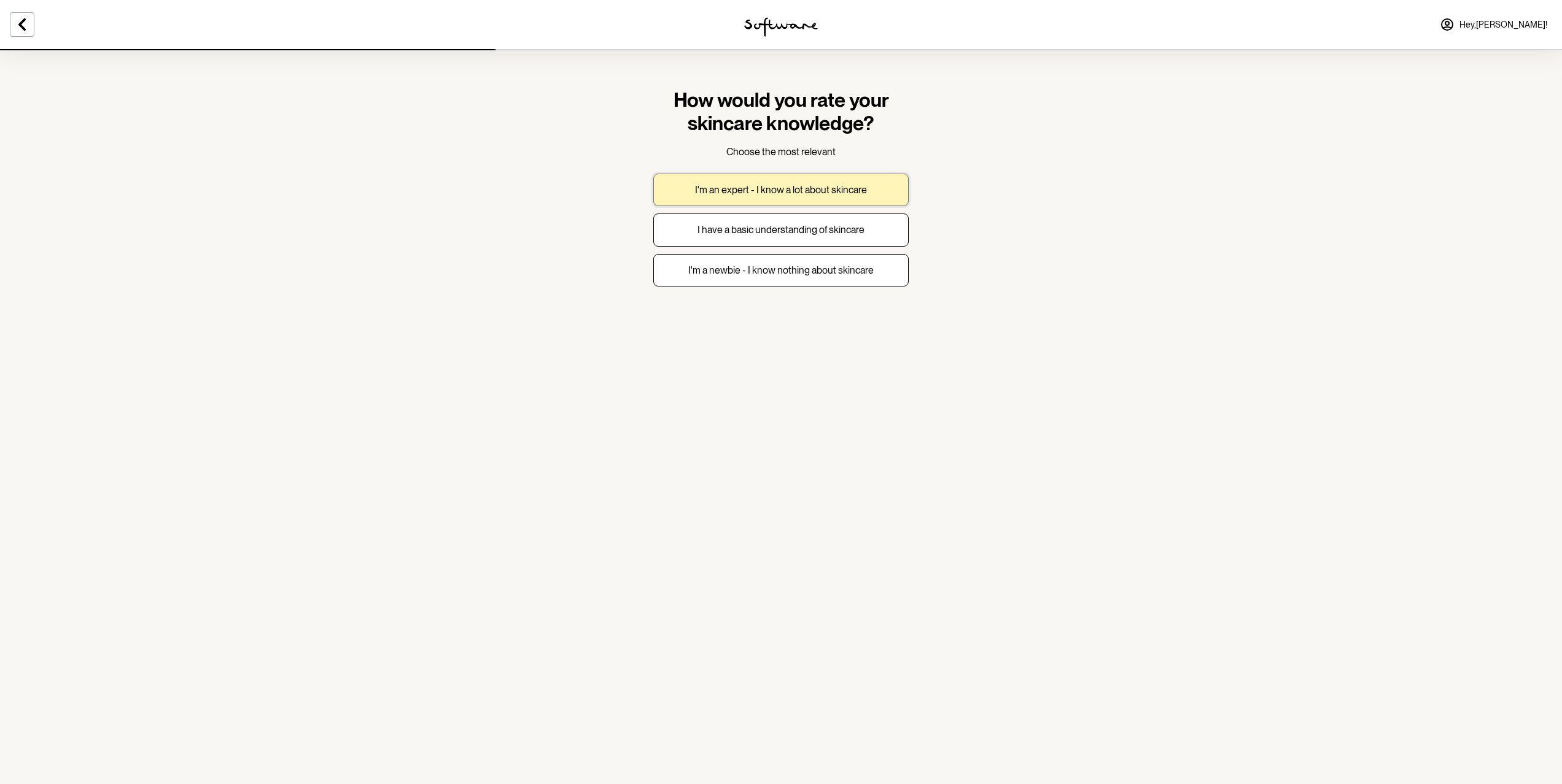
click at [836, 188] on p "I'm an expert - I know a lot about skincare" at bounding box center [781, 190] width 172 height 12
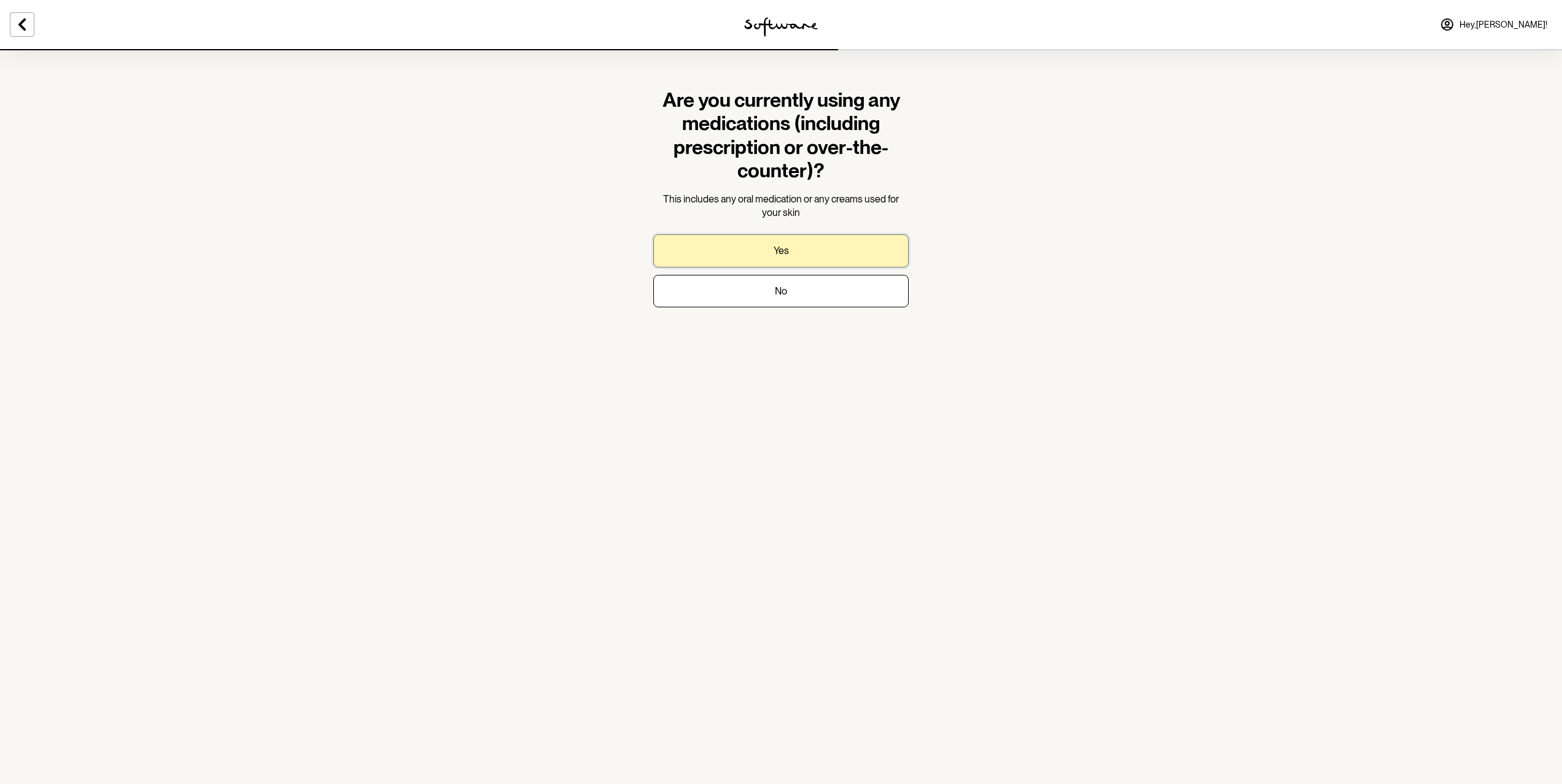
click at [787, 256] on p "Yes" at bounding box center [781, 251] width 15 height 12
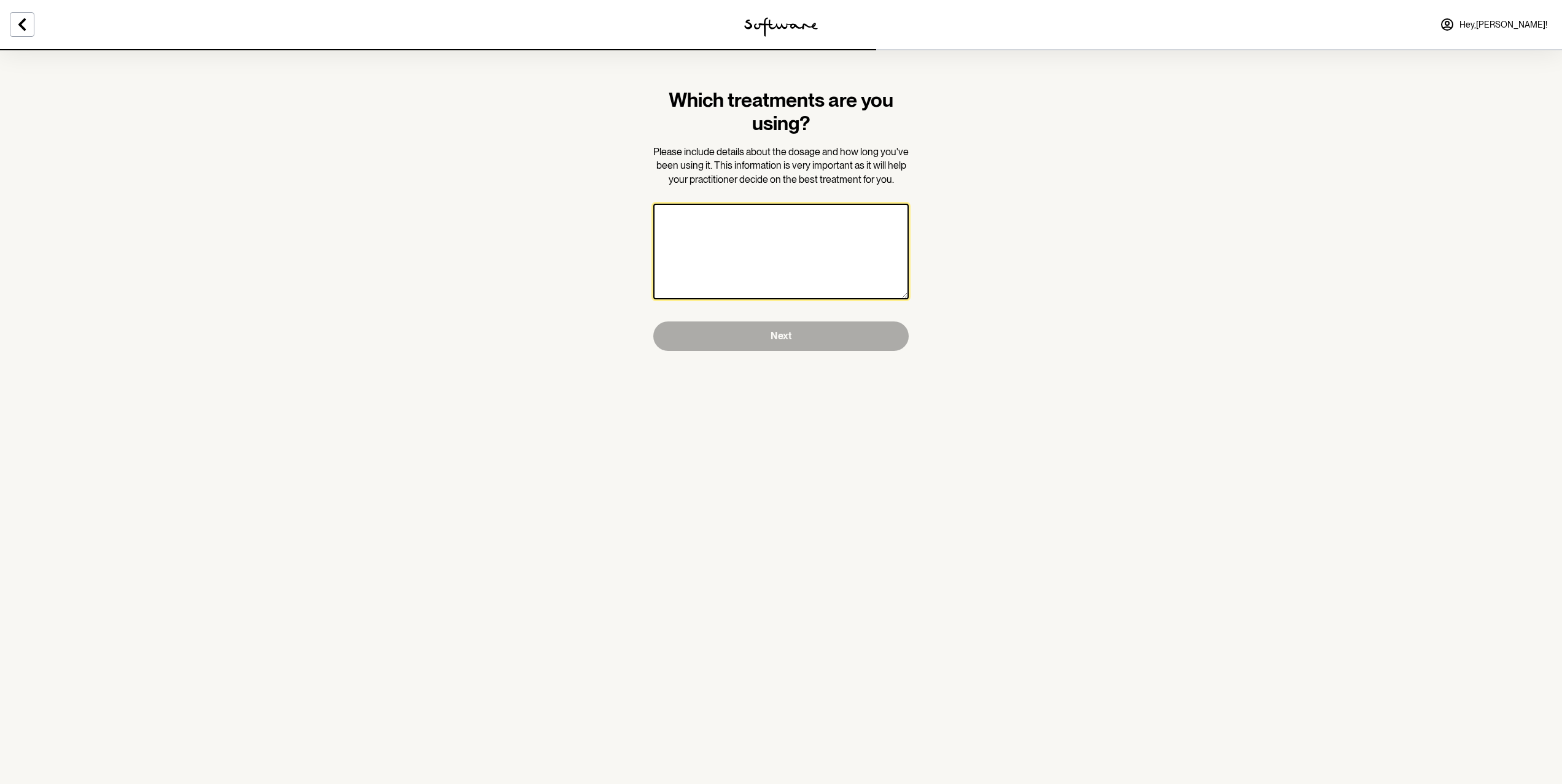
click at [796, 248] on textarea at bounding box center [781, 251] width 256 height 96
type textarea "R"
type textarea "="
click at [722, 219] on textarea "[MEDICAL_DATA] 0.025%" at bounding box center [781, 251] width 256 height 96
type textarea "[MEDICAL_DATA] 0.01%"
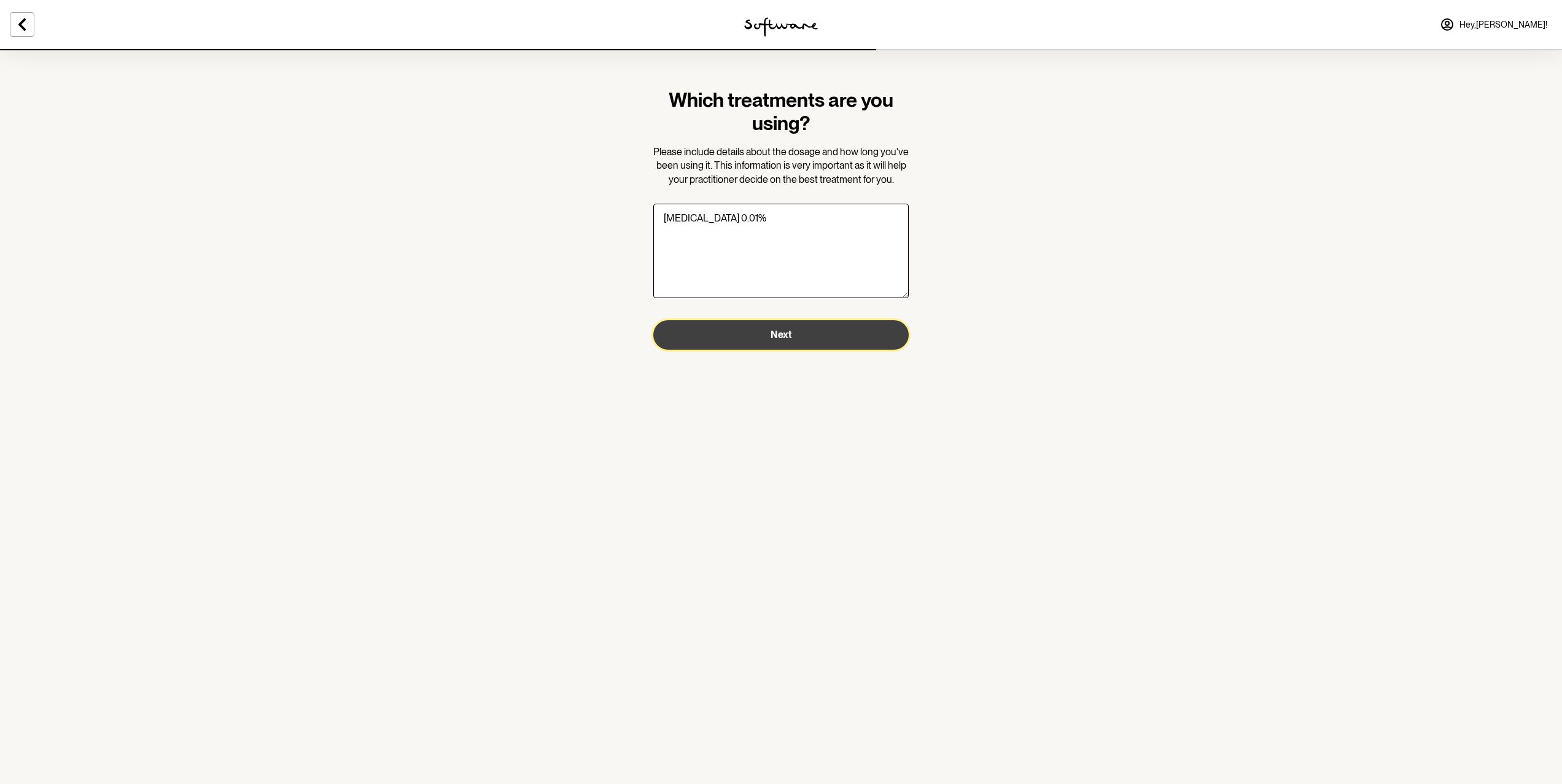
click at [791, 336] on button "Next" at bounding box center [781, 335] width 256 height 30
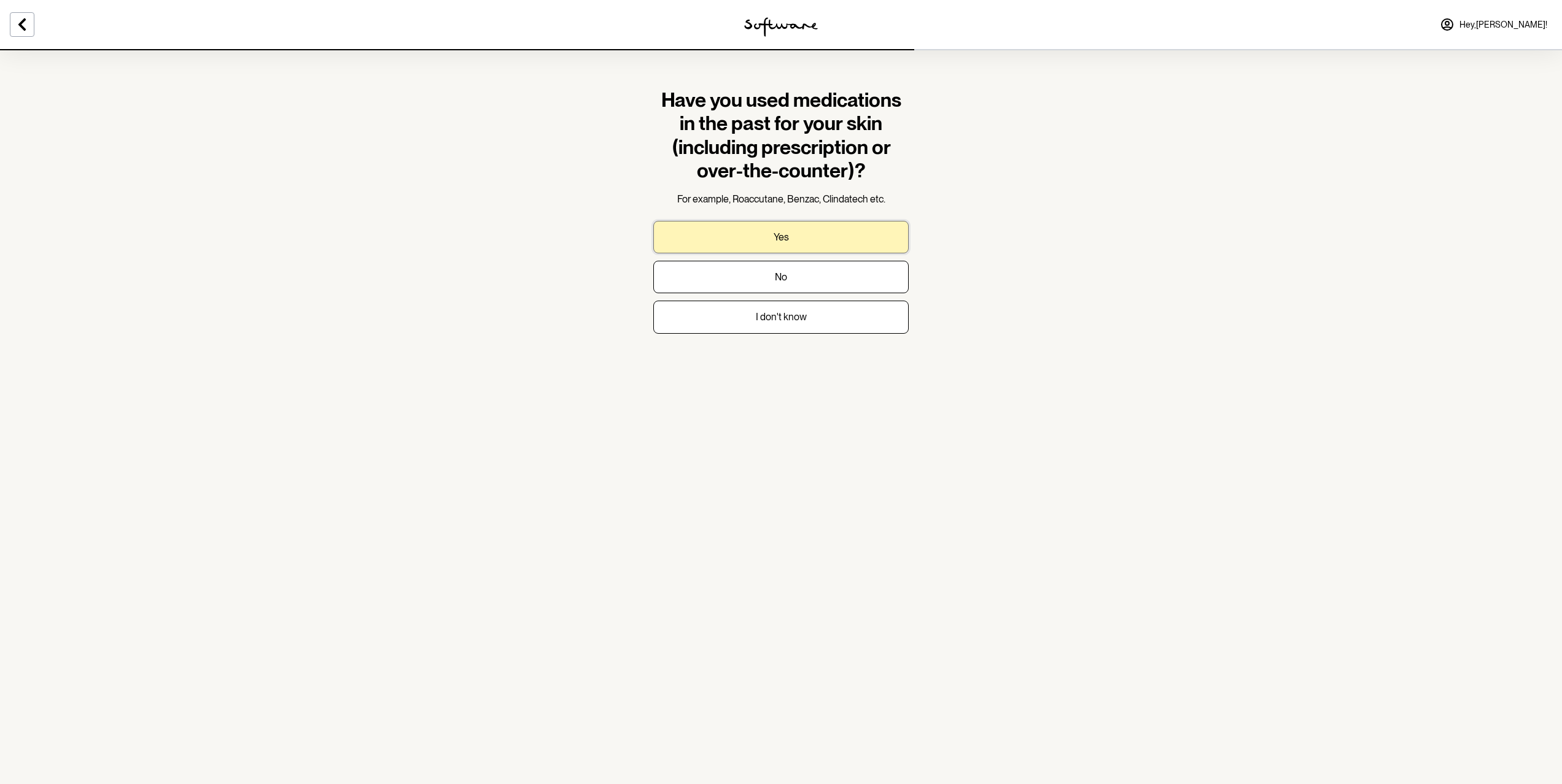
click at [794, 240] on button "Yes" at bounding box center [781, 237] width 256 height 33
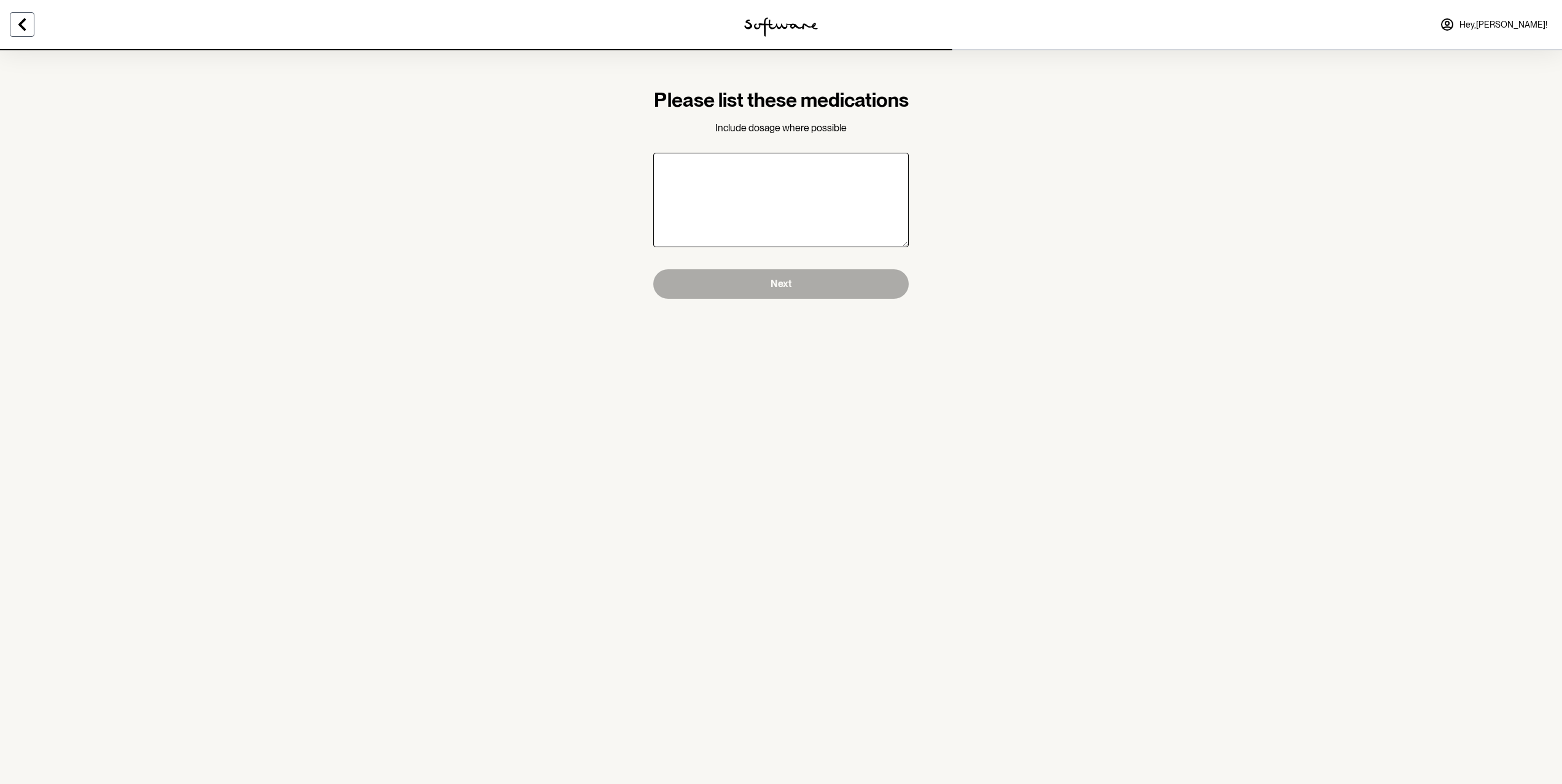
click at [33, 22] on button at bounding box center [22, 25] width 25 height 25
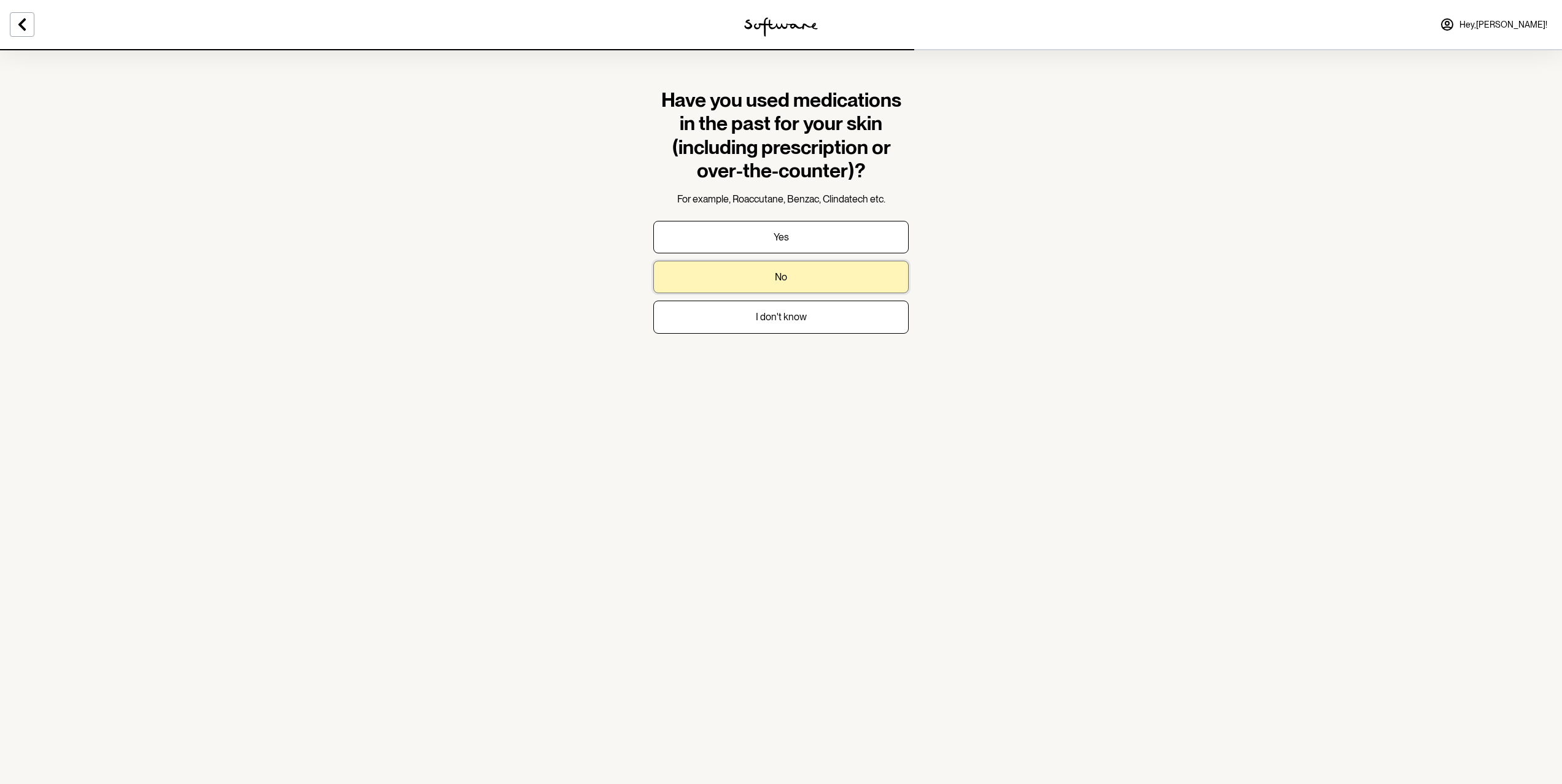
click at [829, 272] on button "No" at bounding box center [781, 277] width 256 height 33
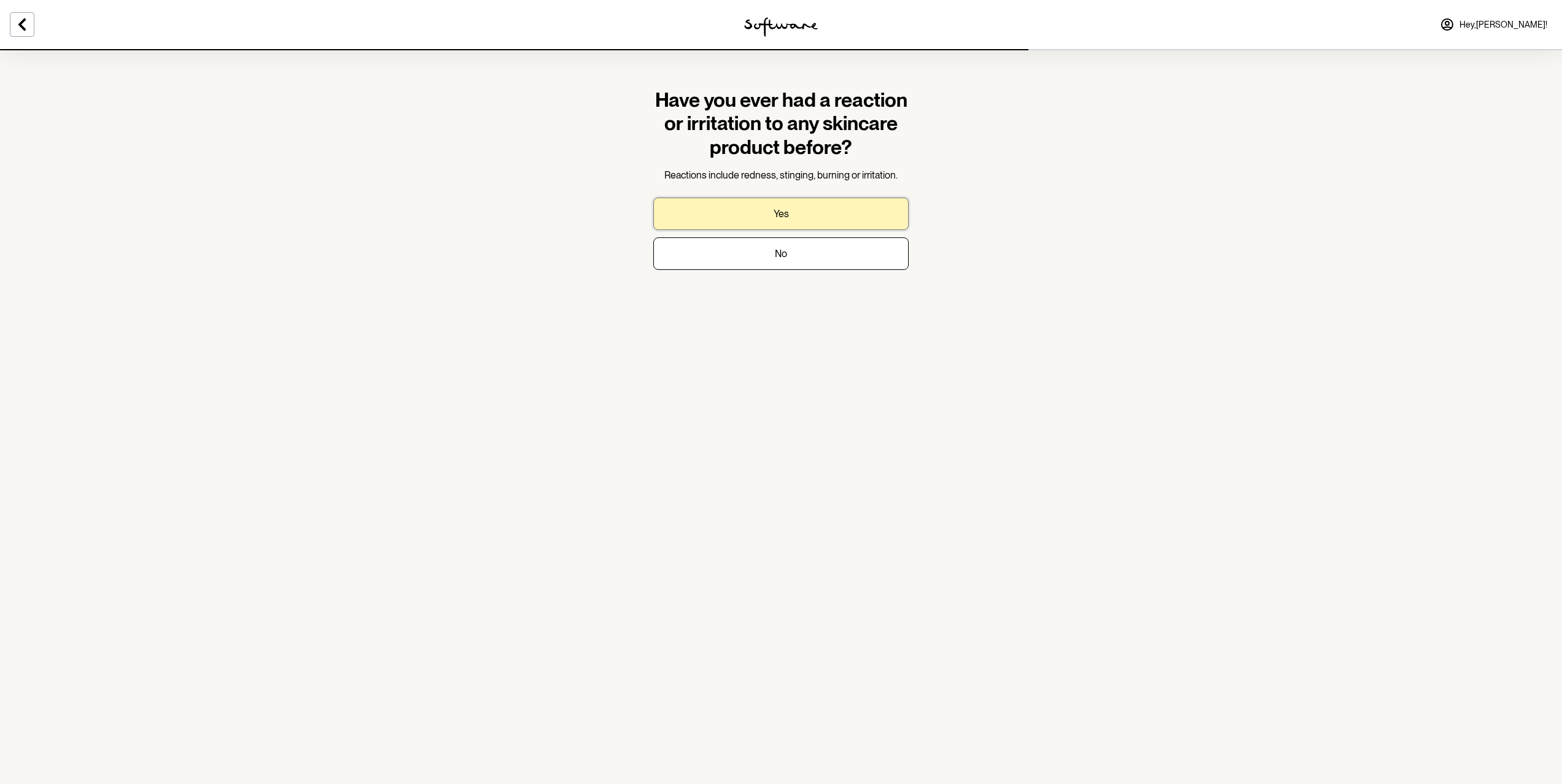
click at [825, 213] on button "Yes" at bounding box center [781, 214] width 256 height 33
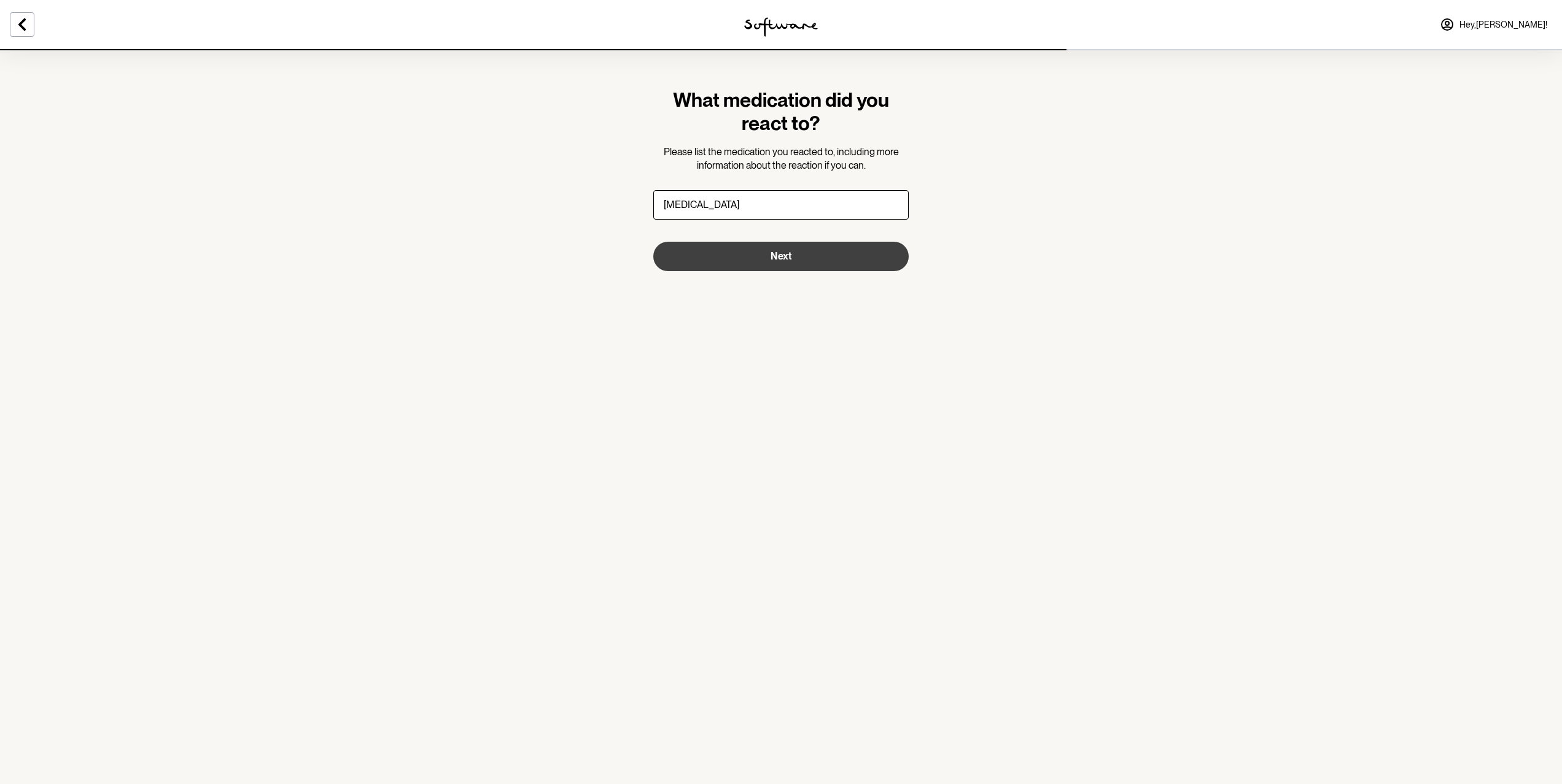
type input "[MEDICAL_DATA]"
click at [804, 263] on button "Next" at bounding box center [781, 257] width 256 height 30
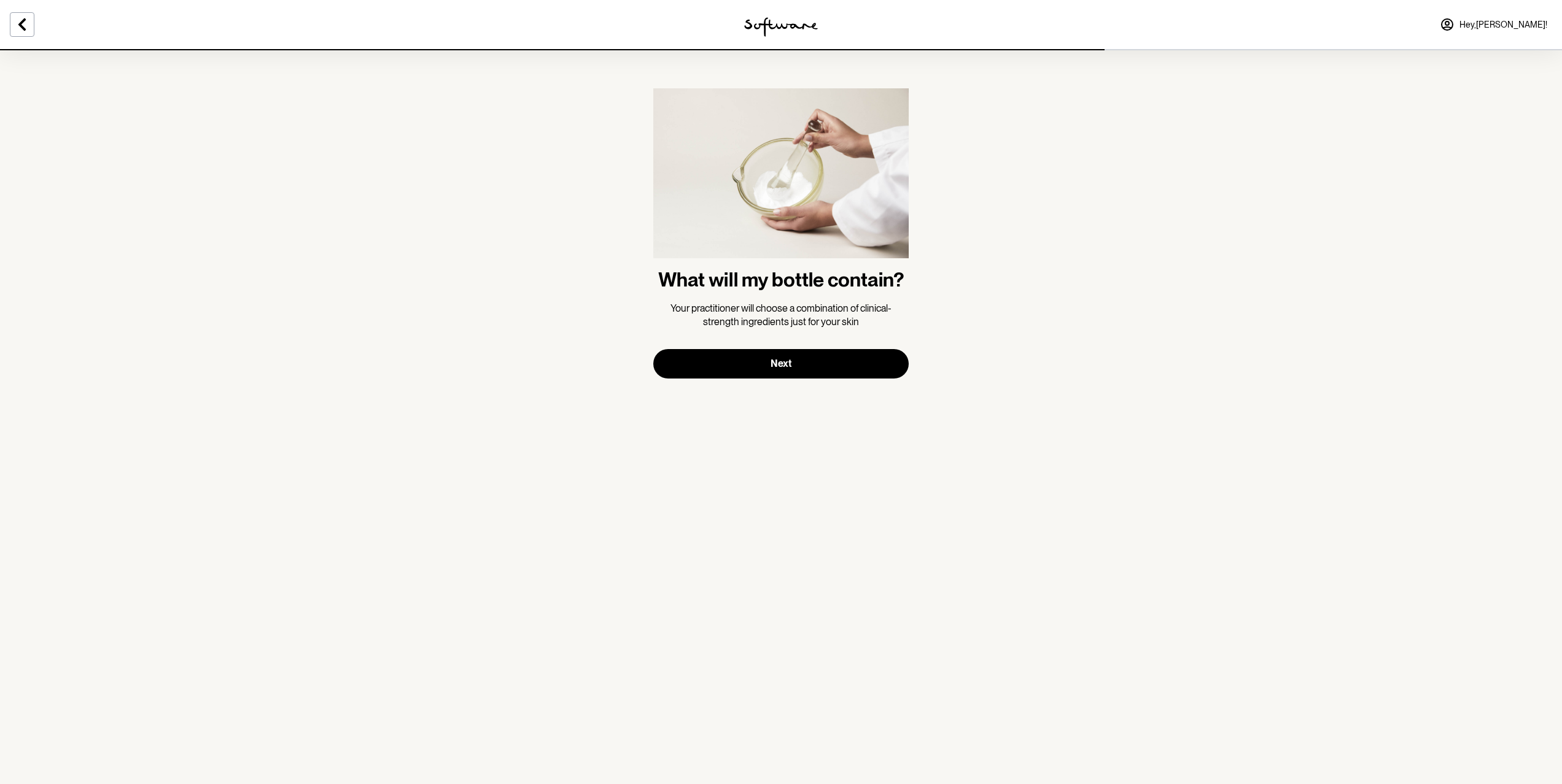
click at [831, 378] on section "What will my bottle contain? Your practitioner will choose a combination of cli…" at bounding box center [781, 233] width 275 height 369
click at [839, 367] on button "Next" at bounding box center [781, 364] width 256 height 30
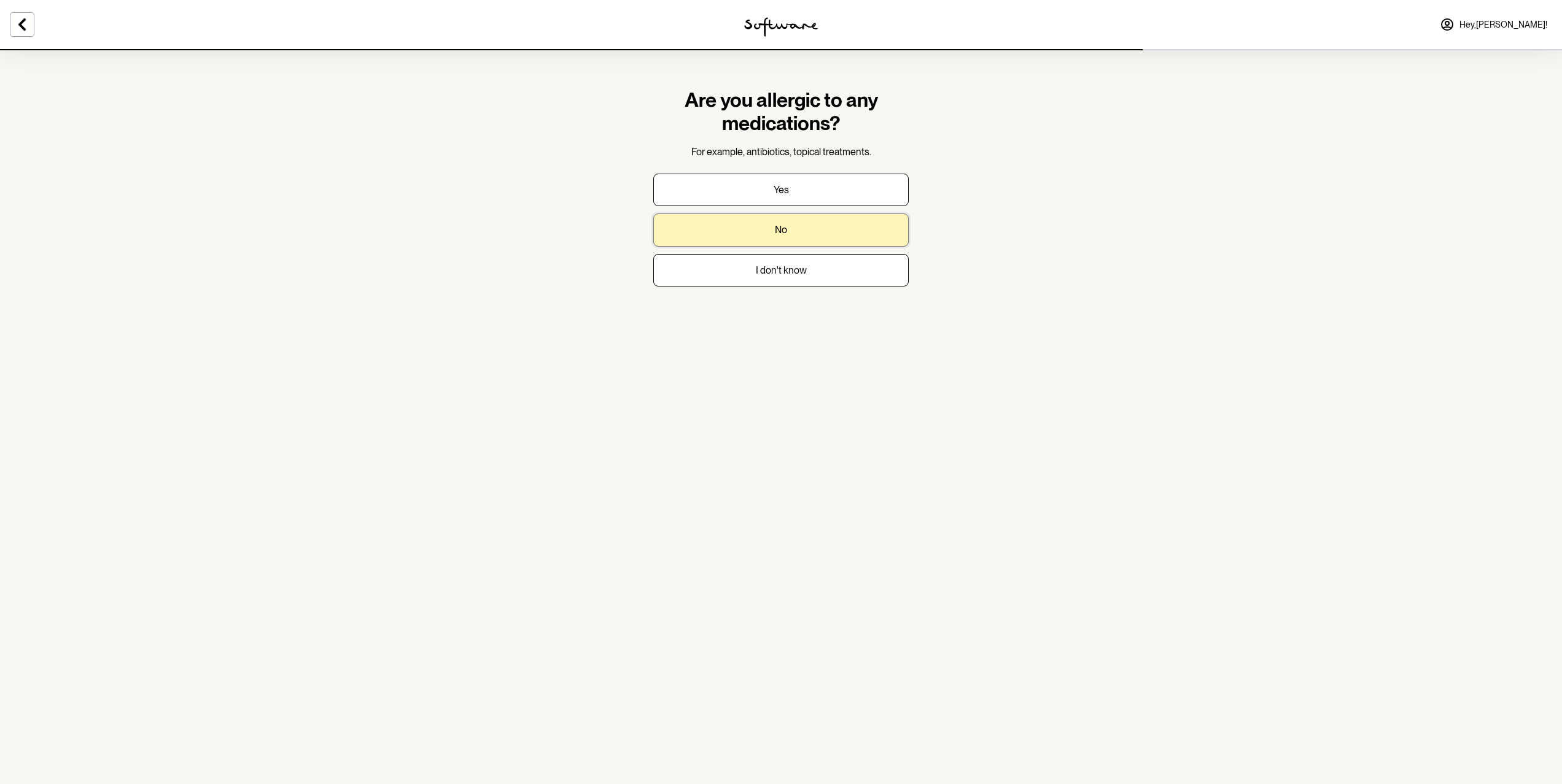
click at [823, 230] on button "No" at bounding box center [781, 230] width 256 height 33
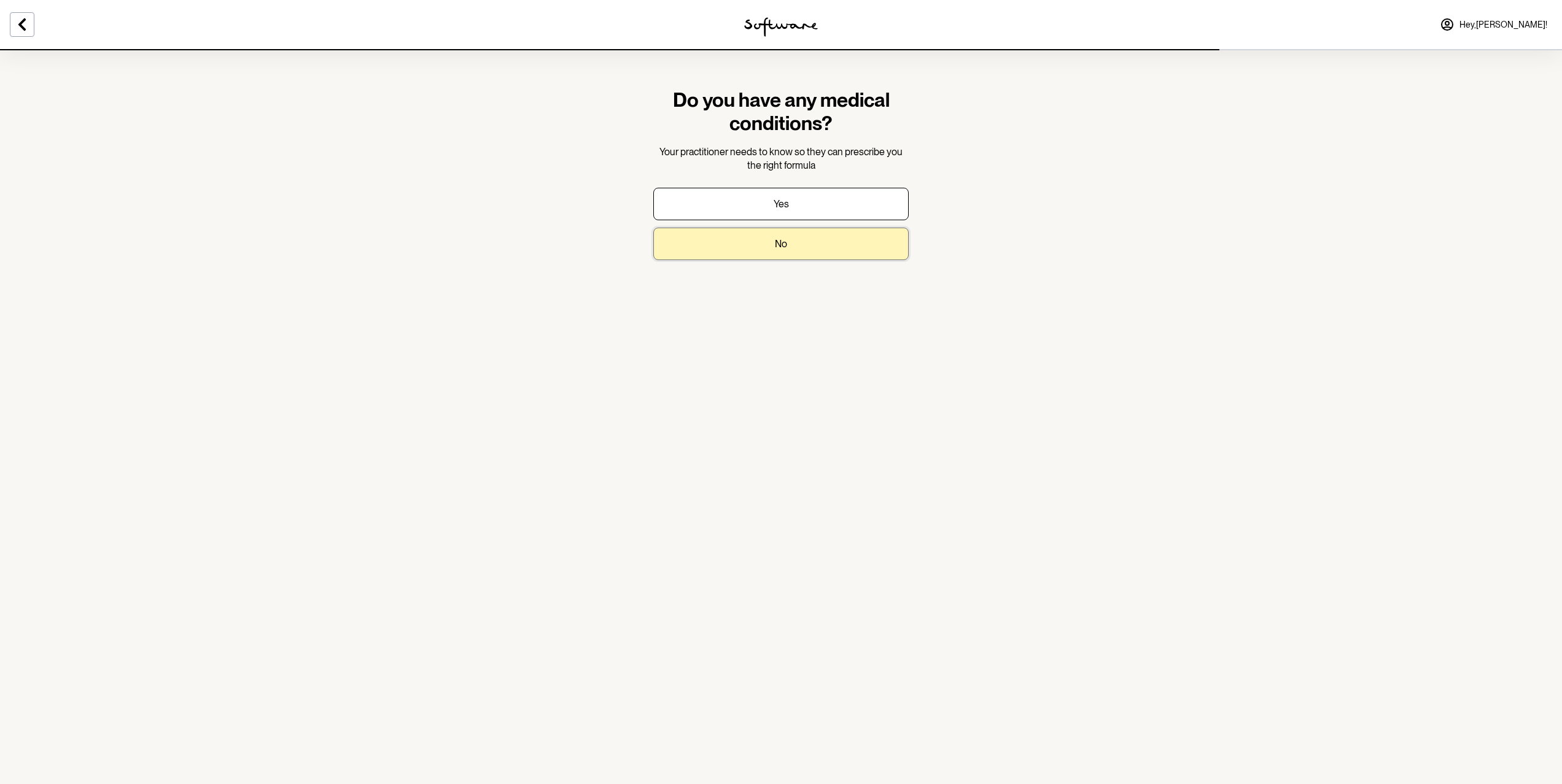
click at [815, 248] on button "No" at bounding box center [781, 244] width 256 height 33
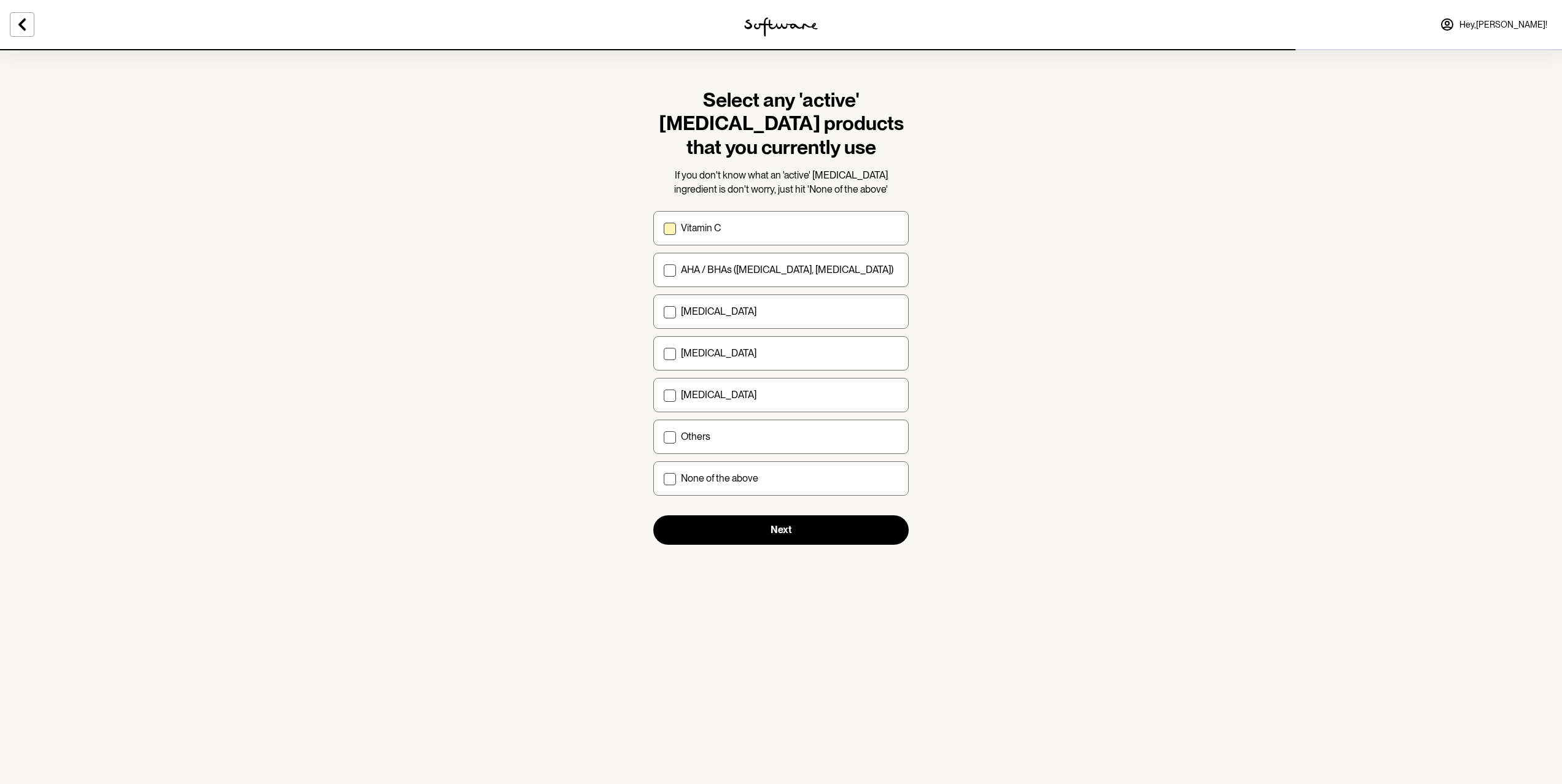
click at [681, 228] on p "Vitamin C" at bounding box center [700, 228] width 40 height 12
click at [664, 228] on input "Vitamin C" at bounding box center [663, 228] width 1 height 1
checkbox input "true"
click at [680, 316] on label "[MEDICAL_DATA]" at bounding box center [781, 312] width 256 height 35
click at [664, 312] on input "[MEDICAL_DATA]" at bounding box center [663, 312] width 1 height 1
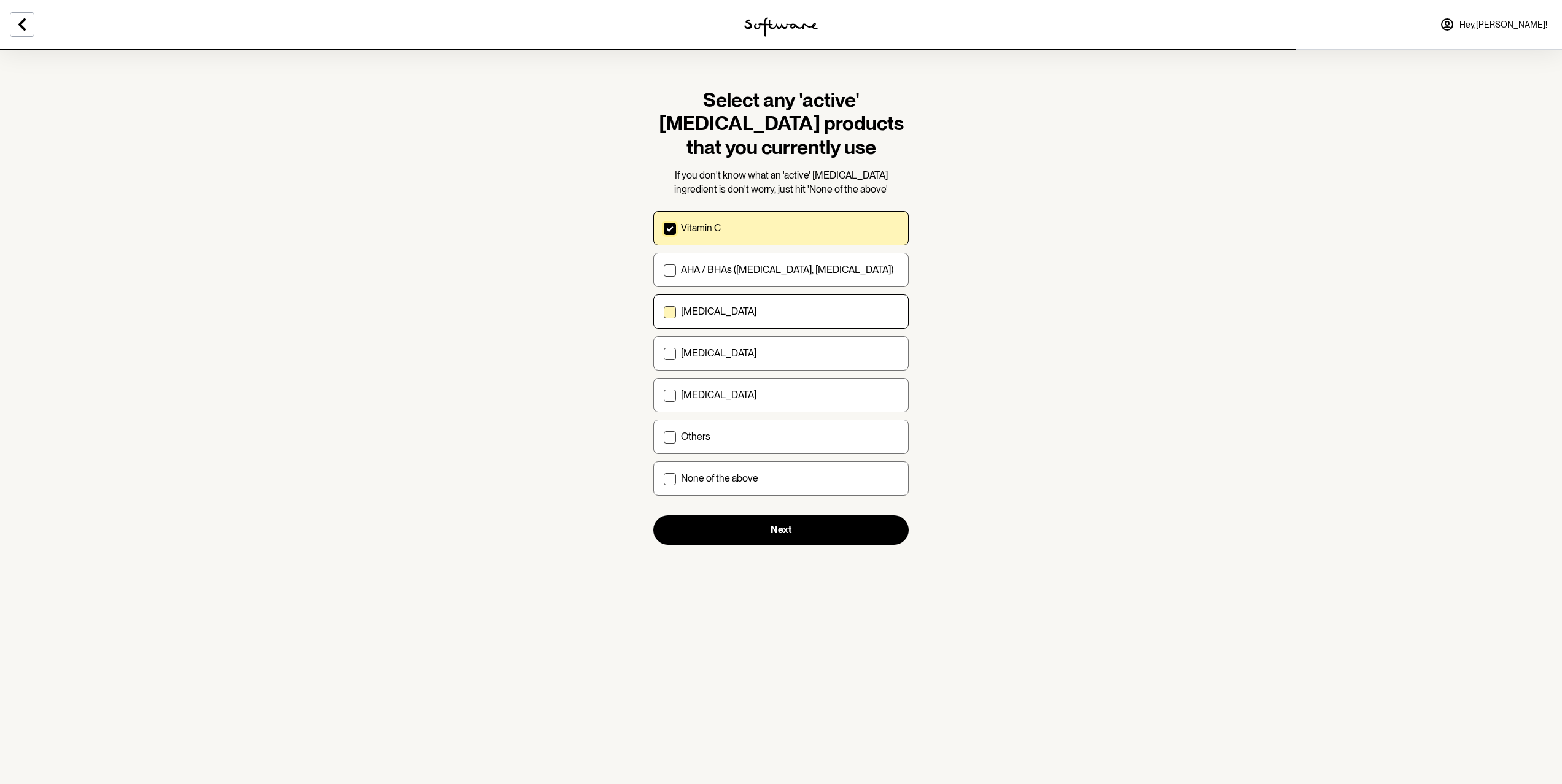
checkbox input "true"
click at [700, 353] on p "[MEDICAL_DATA]" at bounding box center [718, 353] width 75 height 12
click at [664, 354] on input "[MEDICAL_DATA]" at bounding box center [663, 354] width 1 height 1
checkbox input "true"
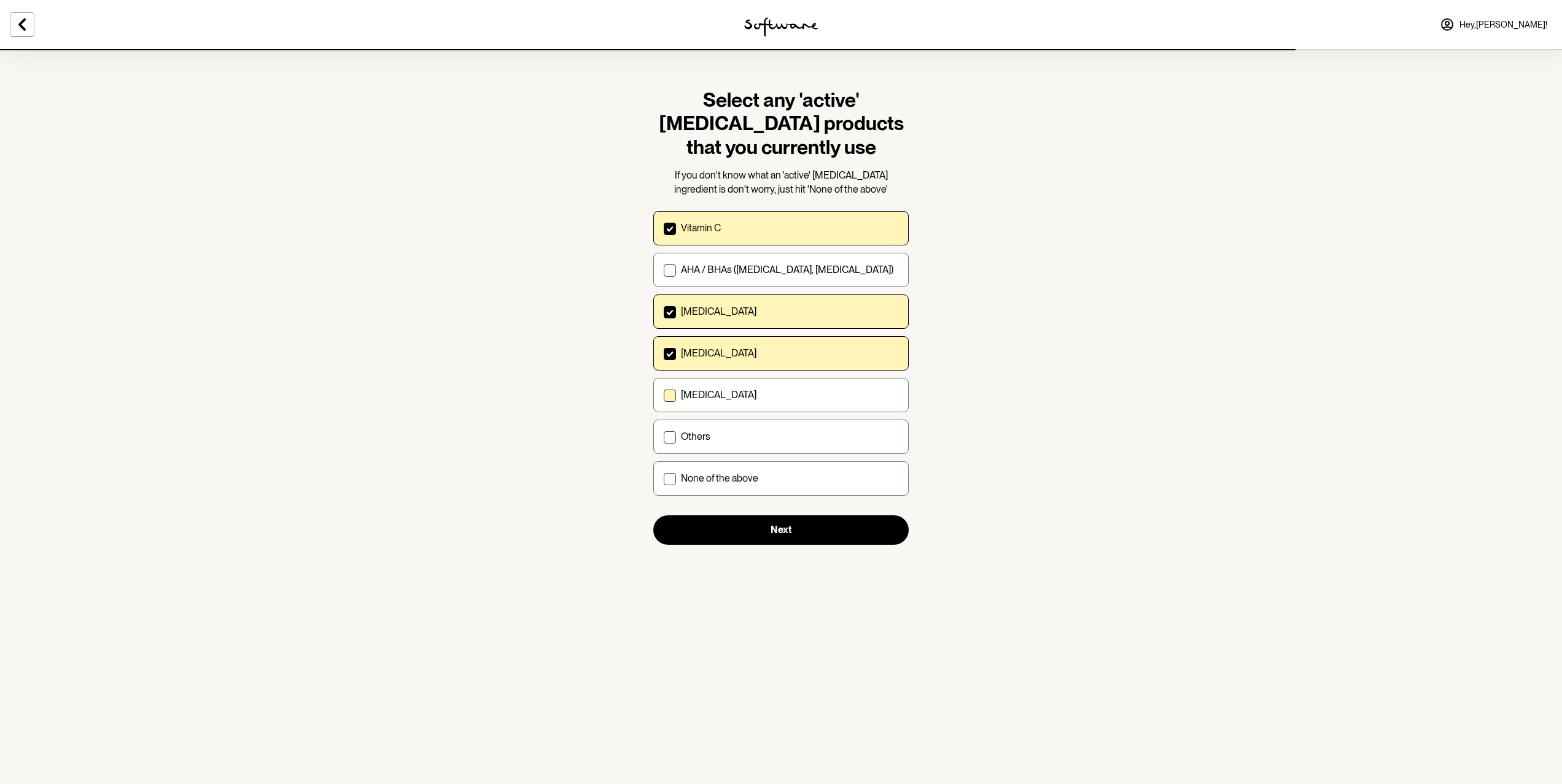
click at [750, 407] on label "[MEDICAL_DATA]" at bounding box center [781, 395] width 256 height 35
click at [664, 396] on input "[MEDICAL_DATA]" at bounding box center [663, 395] width 1 height 1
checkbox input "true"
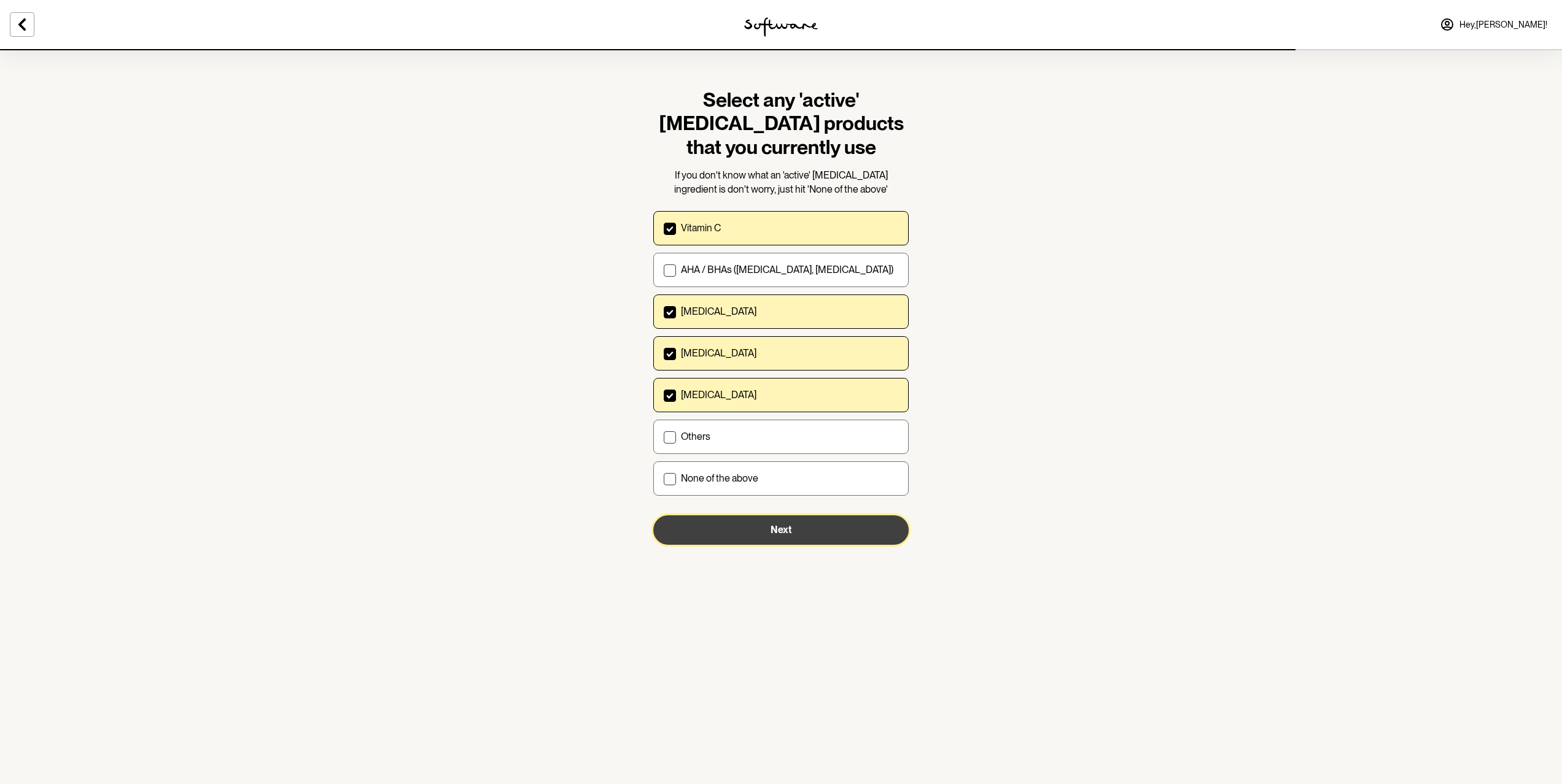
click at [805, 522] on button "Next" at bounding box center [781, 530] width 256 height 30
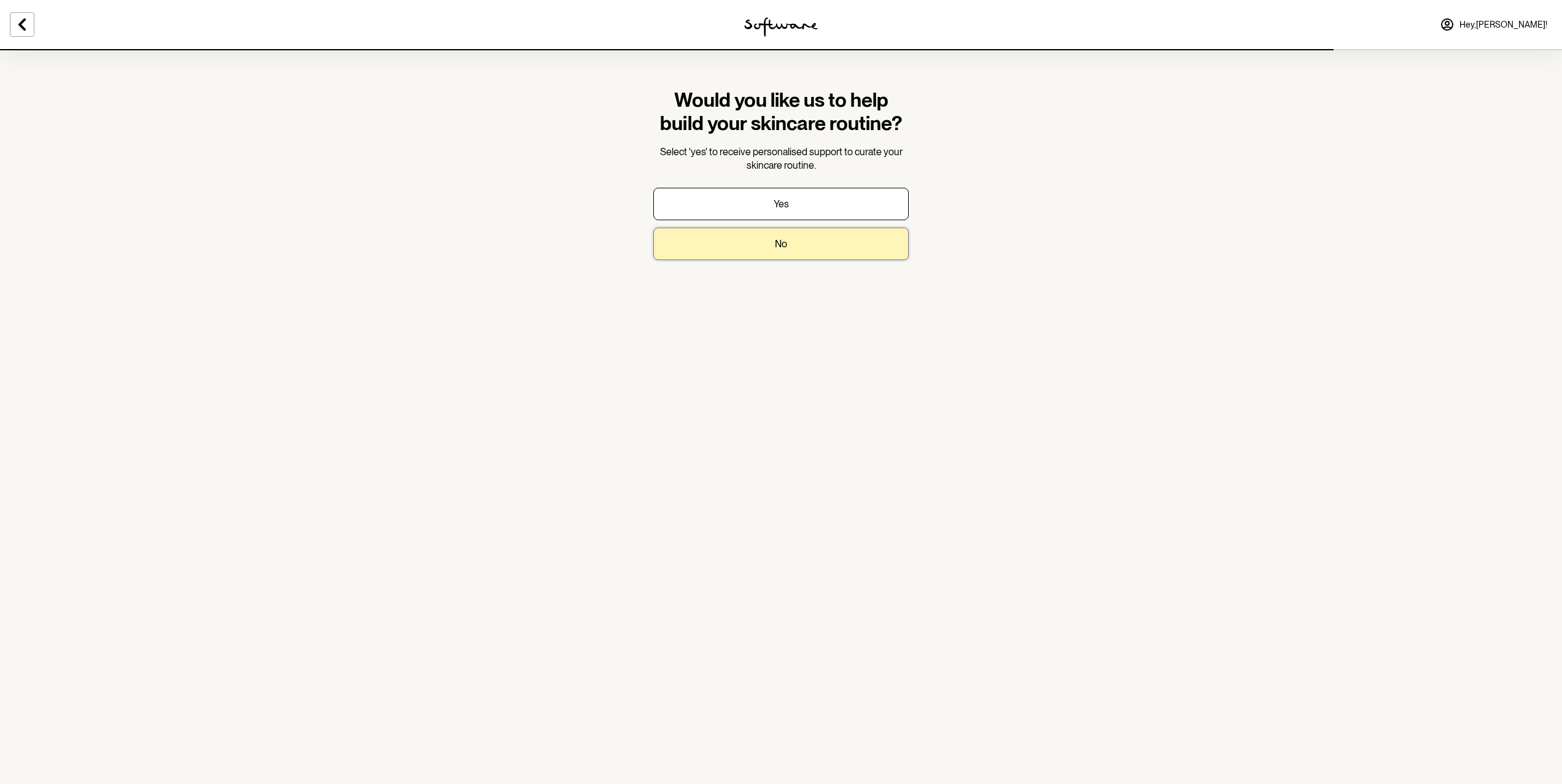
click at [827, 240] on button "No" at bounding box center [781, 244] width 256 height 33
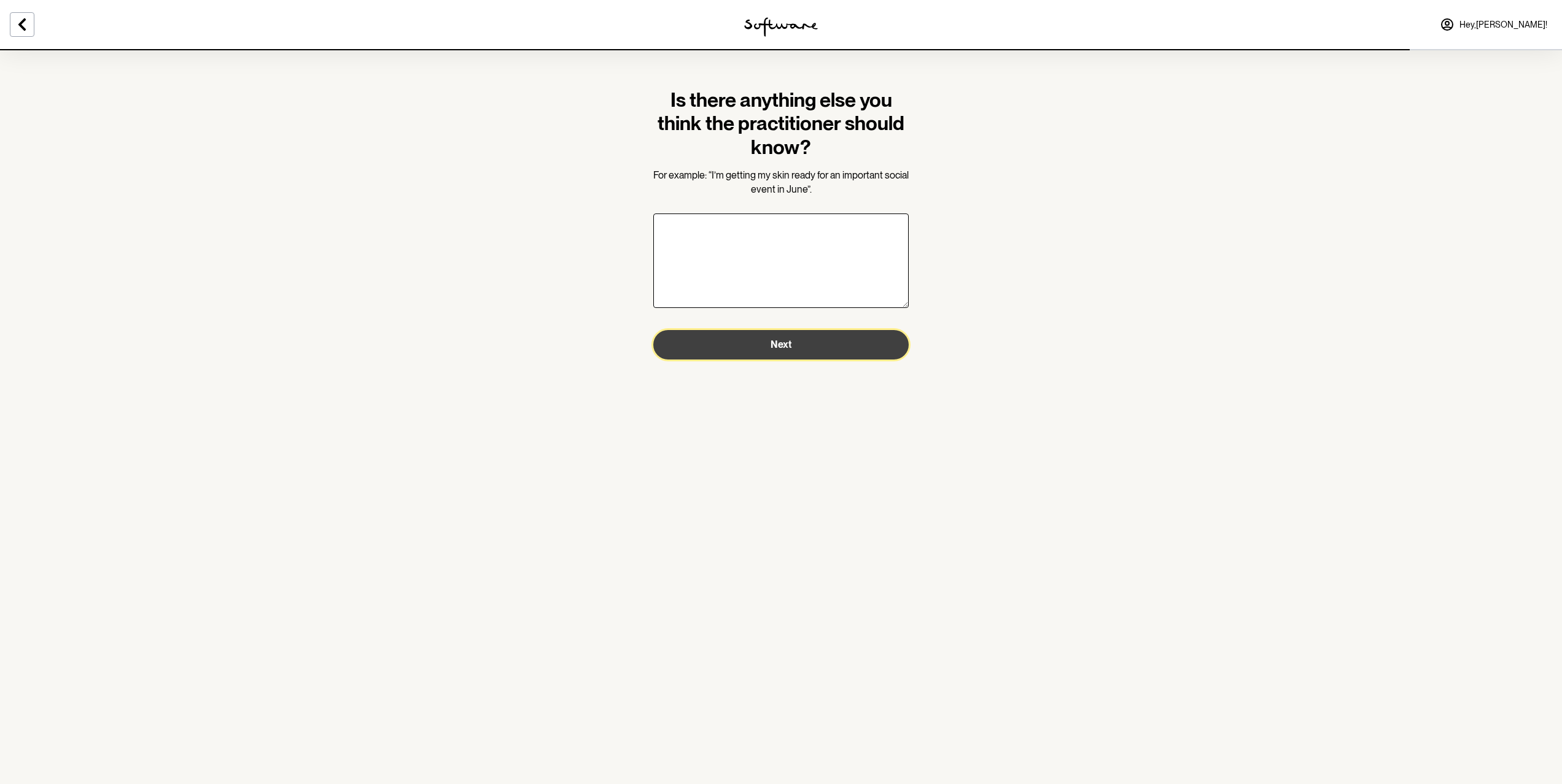
click at [790, 346] on span "Next" at bounding box center [781, 344] width 21 height 12
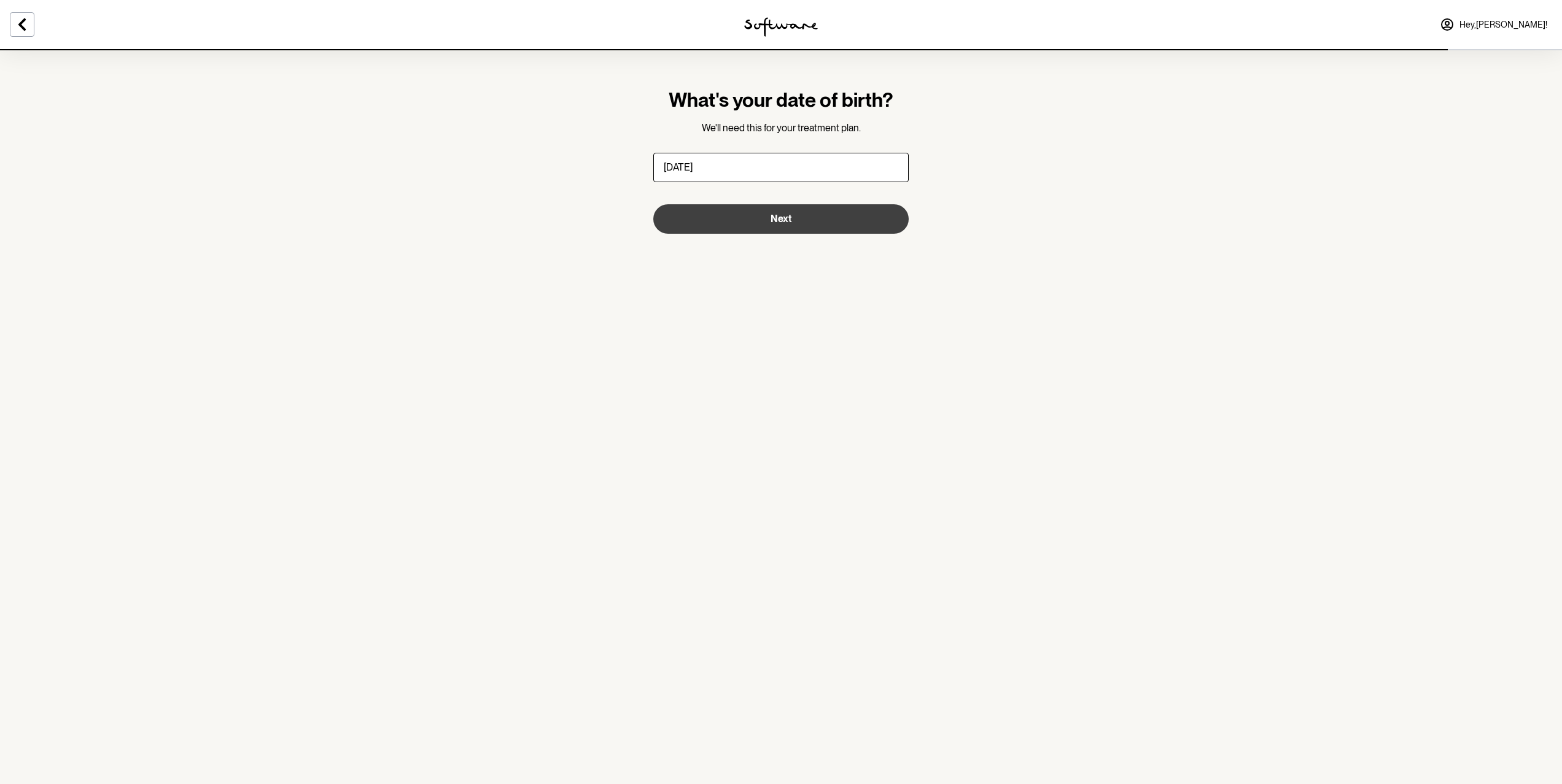
type input "[DATE]"
click at [753, 222] on button "Next" at bounding box center [781, 219] width 256 height 30
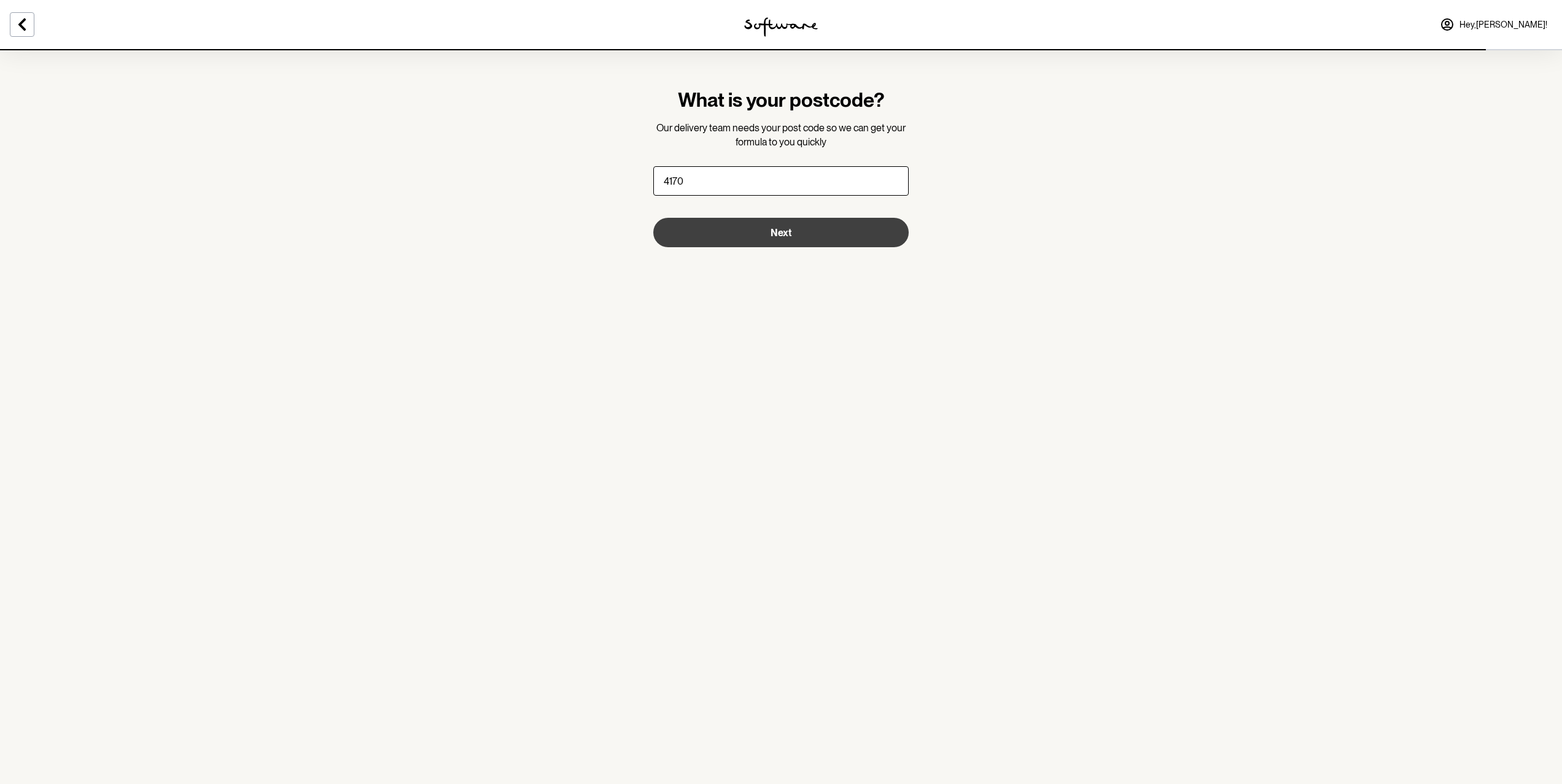
type input "4170"
click at [797, 236] on button "Next" at bounding box center [781, 233] width 256 height 30
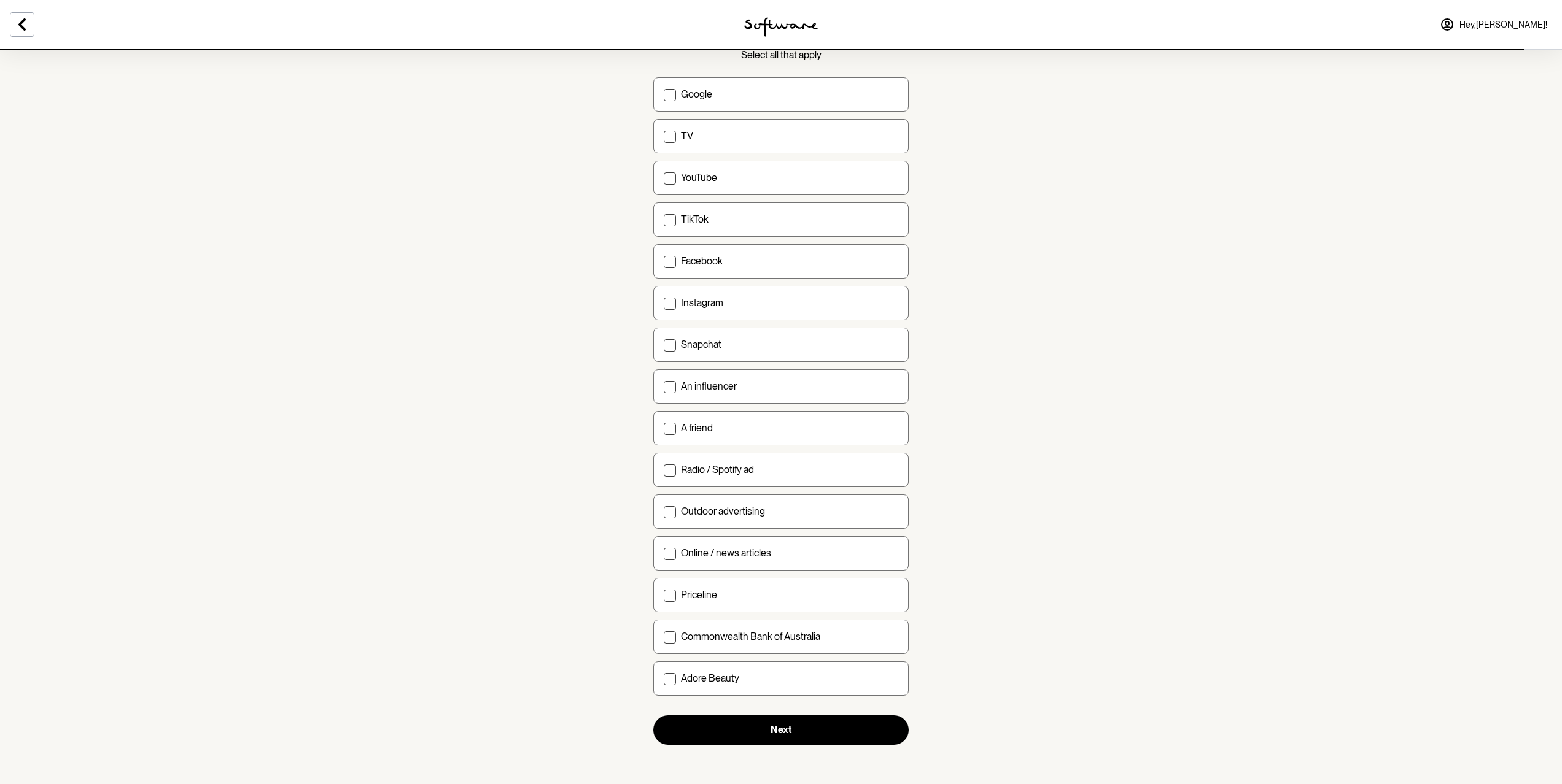
scroll to position [73, 0]
click at [744, 293] on label "Instagram" at bounding box center [781, 303] width 256 height 35
click at [664, 302] on input "Instagram" at bounding box center [663, 302] width 1 height 1
checkbox input "true"
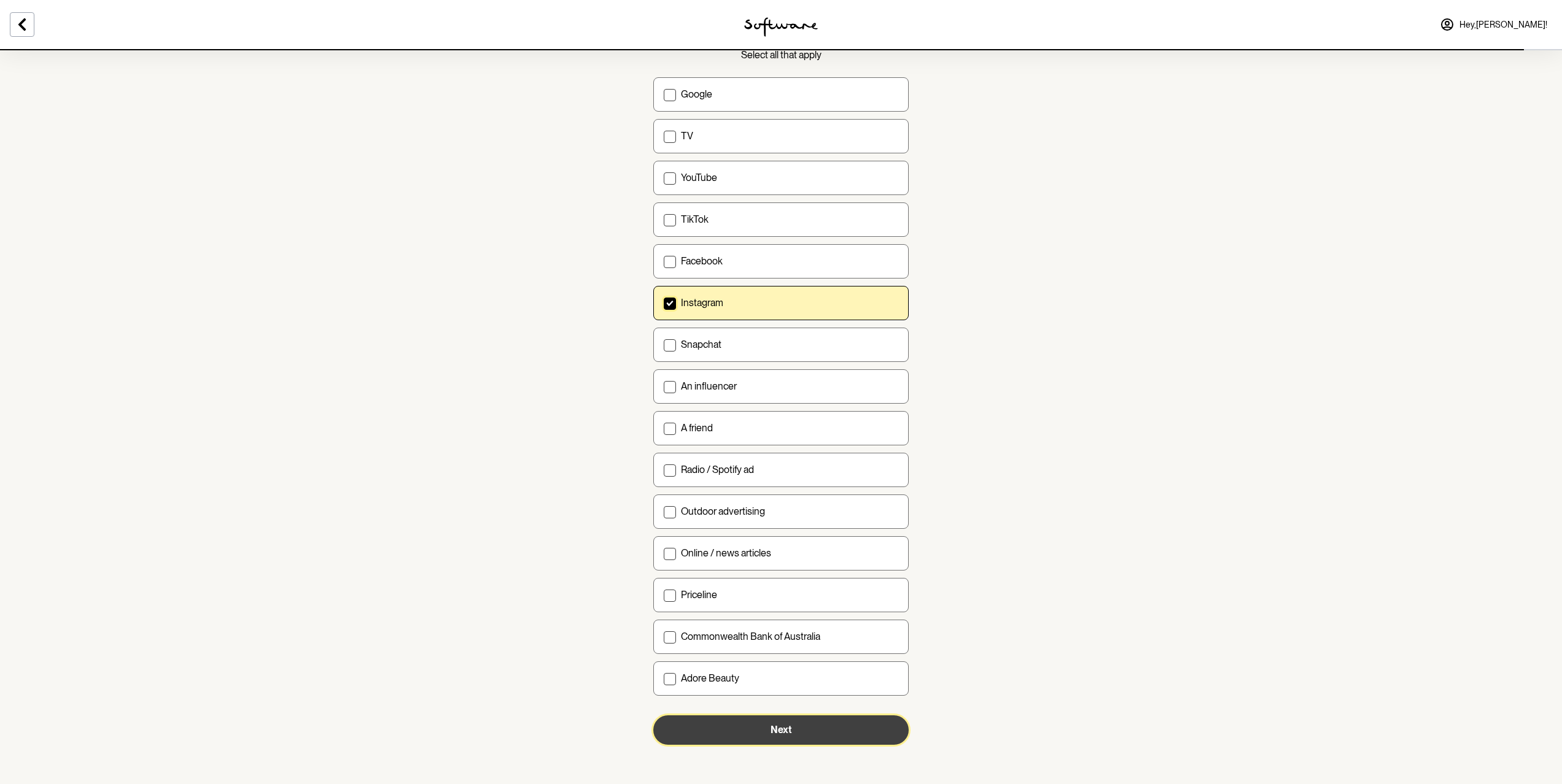
click at [832, 737] on button "Next" at bounding box center [781, 730] width 256 height 30
